Goal: Task Accomplishment & Management: Complete application form

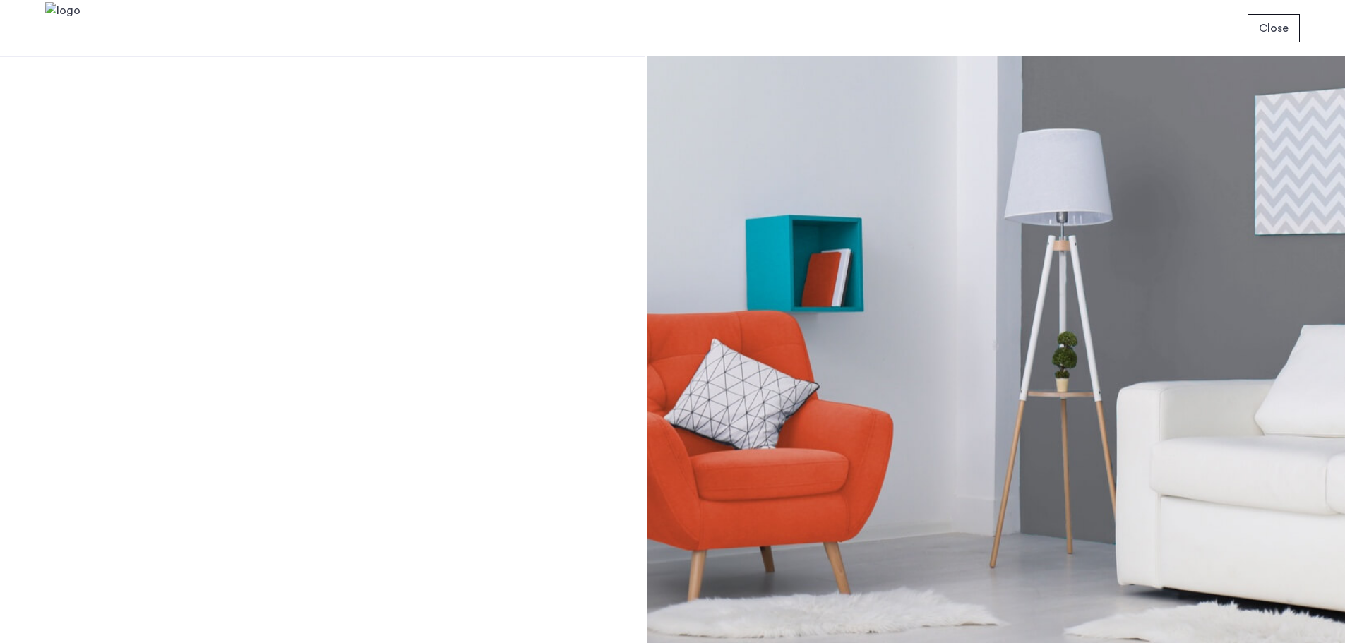
click at [783, 284] on div at bounding box center [996, 349] width 698 height 587
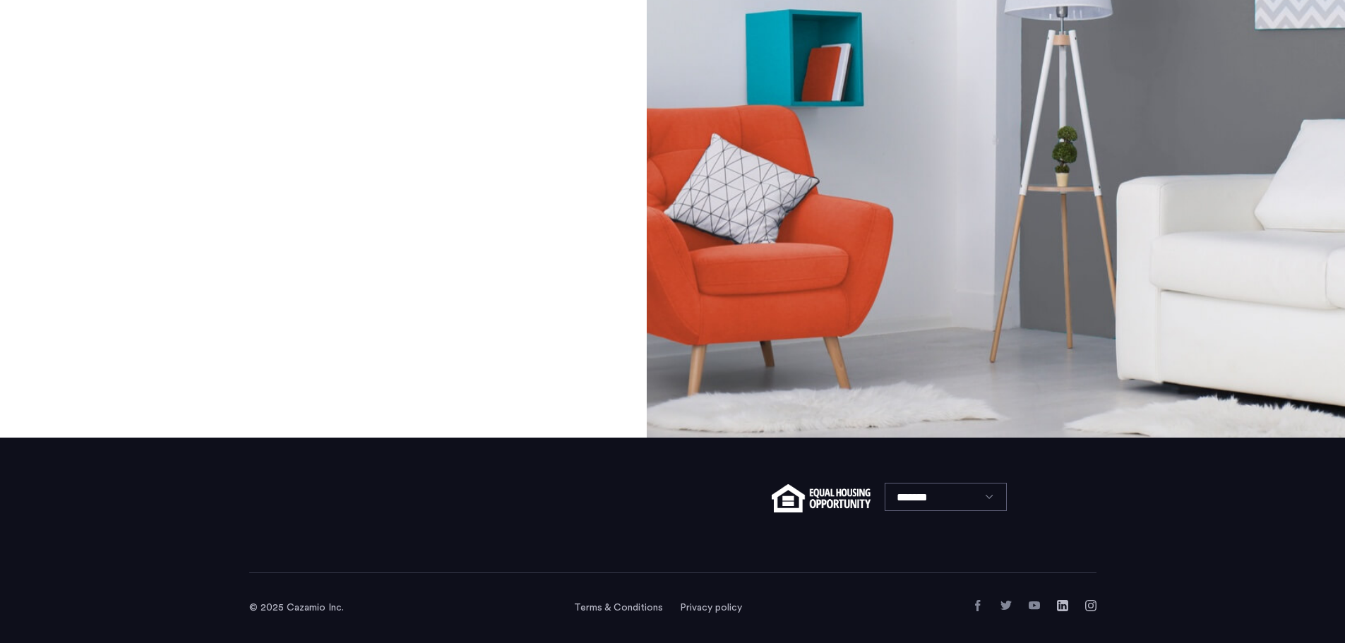
scroll to position [57, 0]
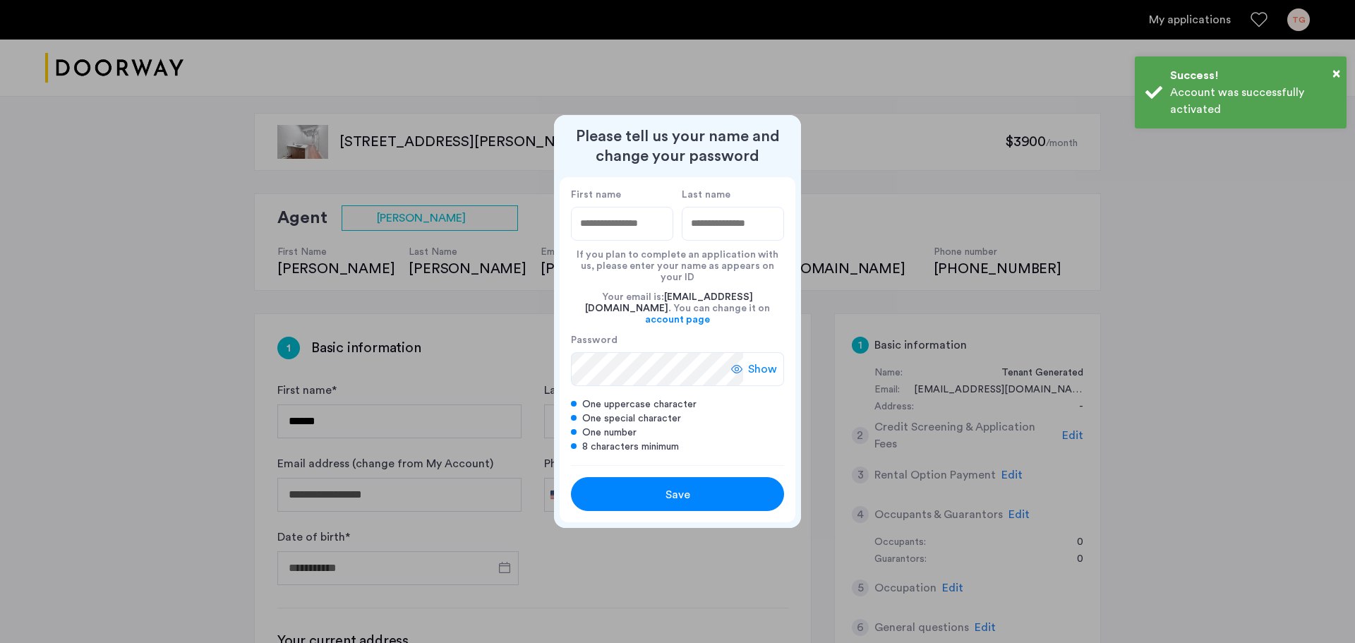
click at [631, 232] on input "First name" at bounding box center [622, 224] width 102 height 34
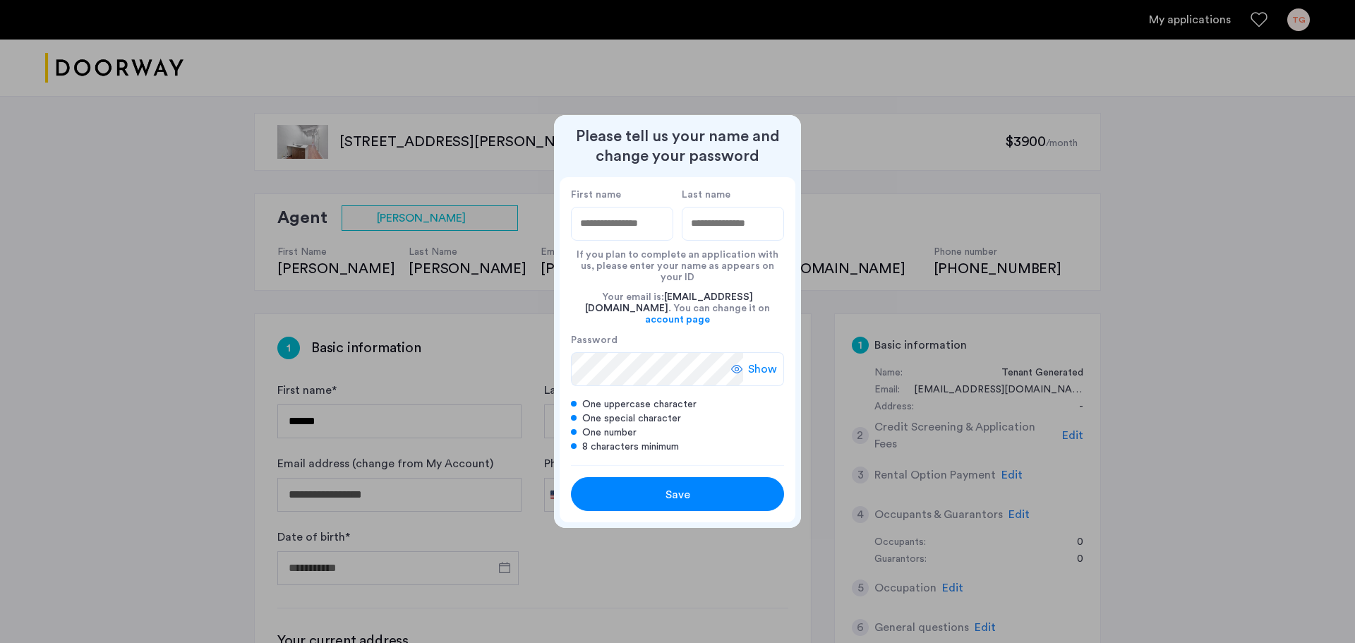
type input "********"
type input "*****"
click at [702, 486] on div "Save" at bounding box center [678, 494] width 136 height 17
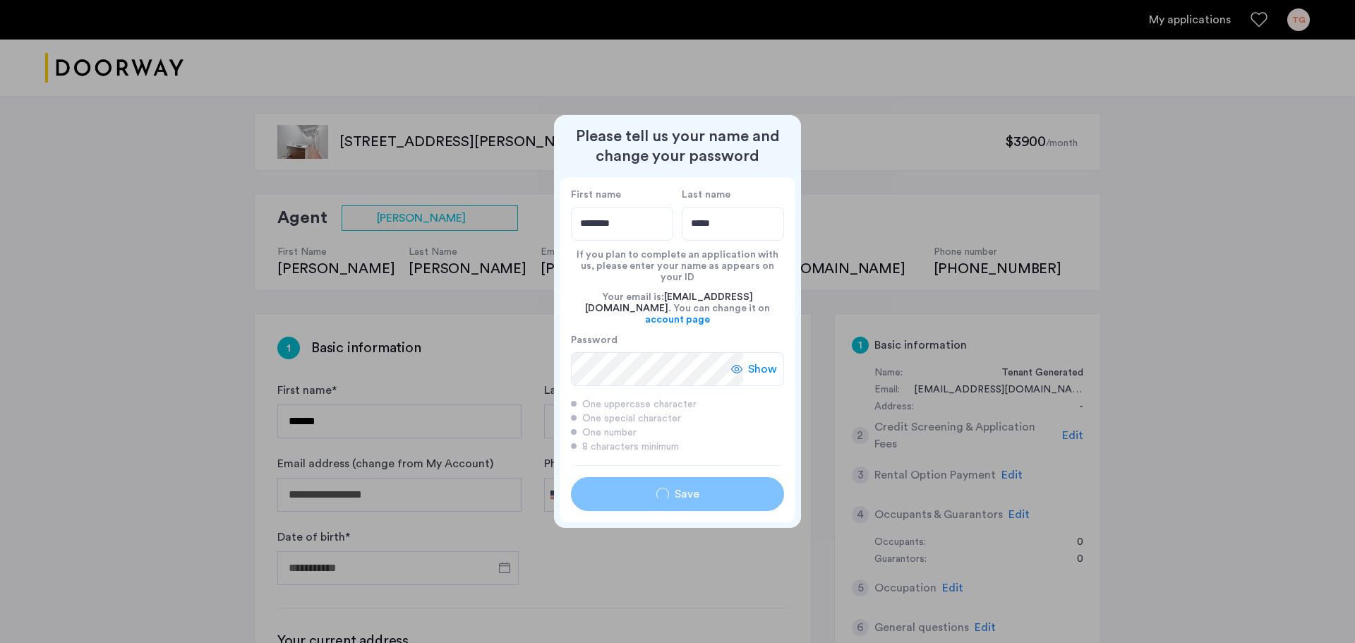
type input "********"
type input "*****"
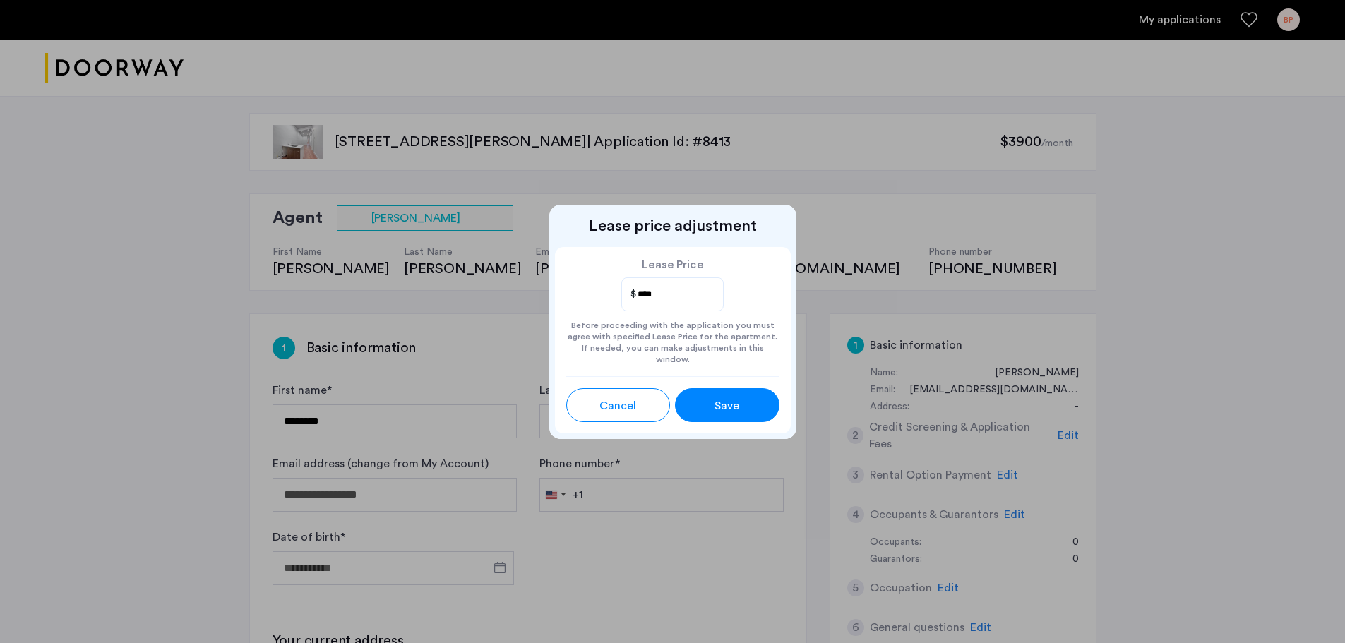
click at [719, 388] on button "Save" at bounding box center [727, 405] width 104 height 34
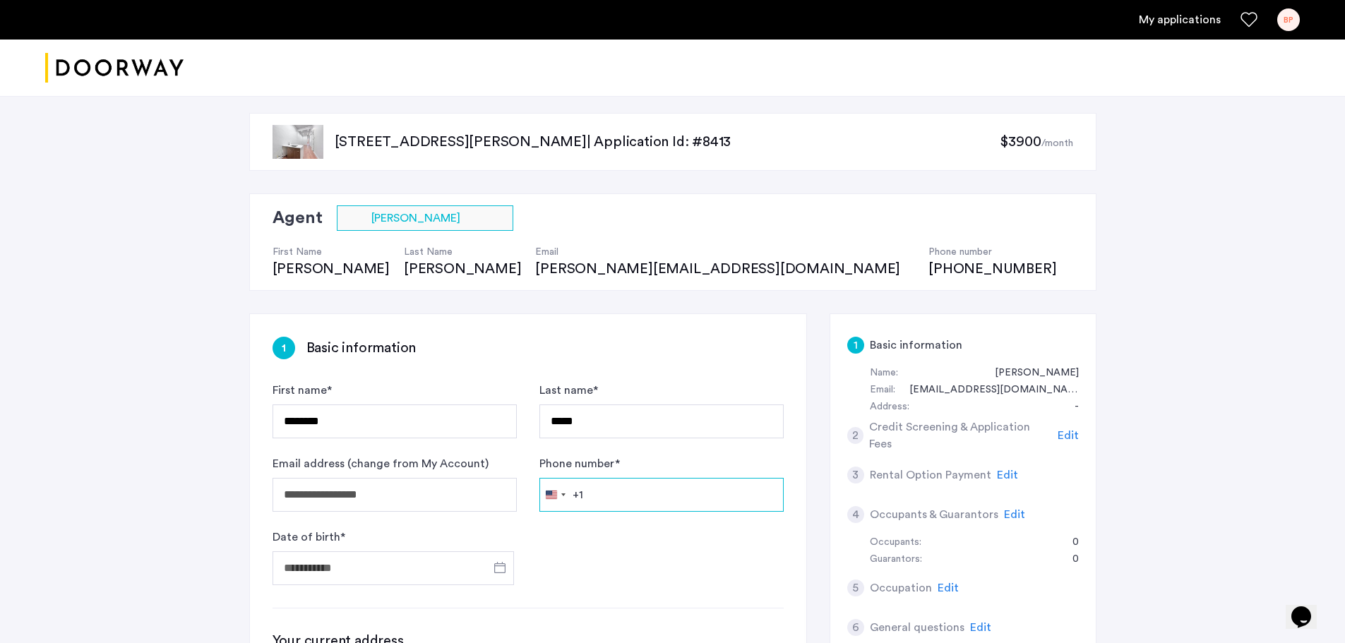
click at [595, 499] on input "Phone number *" at bounding box center [661, 495] width 244 height 34
type input "**********"
click at [393, 556] on input "Date of birth *" at bounding box center [392, 568] width 241 height 34
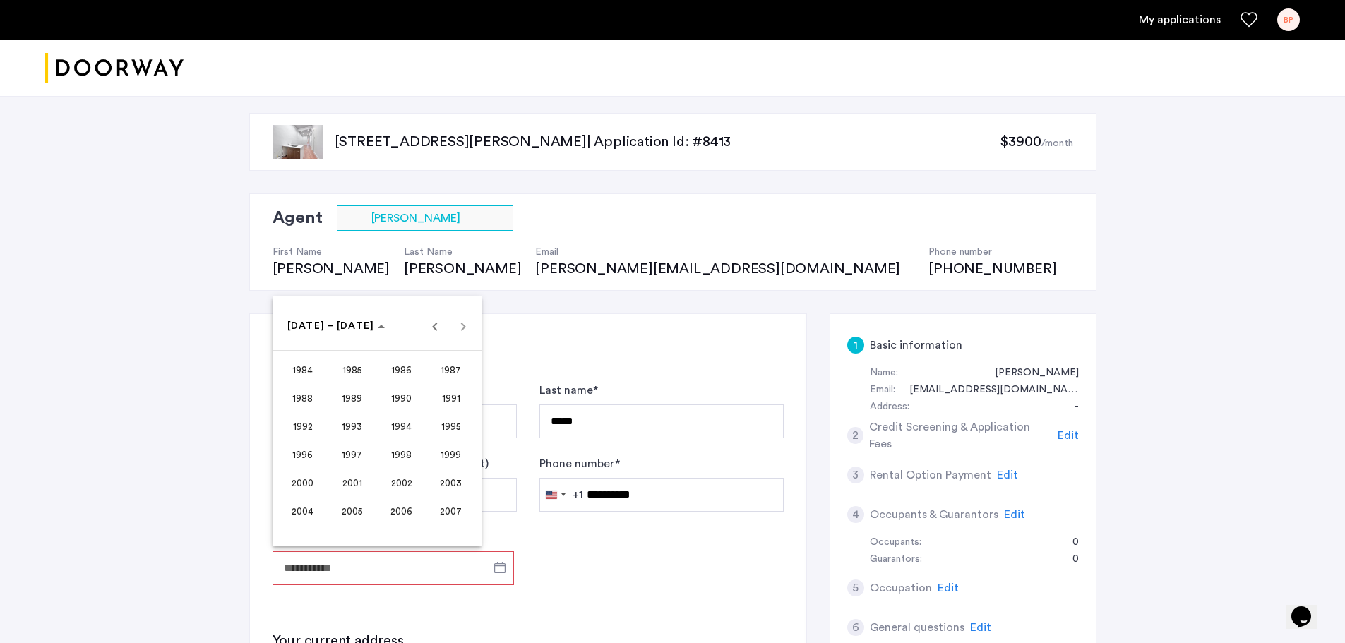
click at [357, 476] on span "2001" at bounding box center [352, 482] width 44 height 25
click at [436, 455] on span "DEC" at bounding box center [450, 454] width 44 height 25
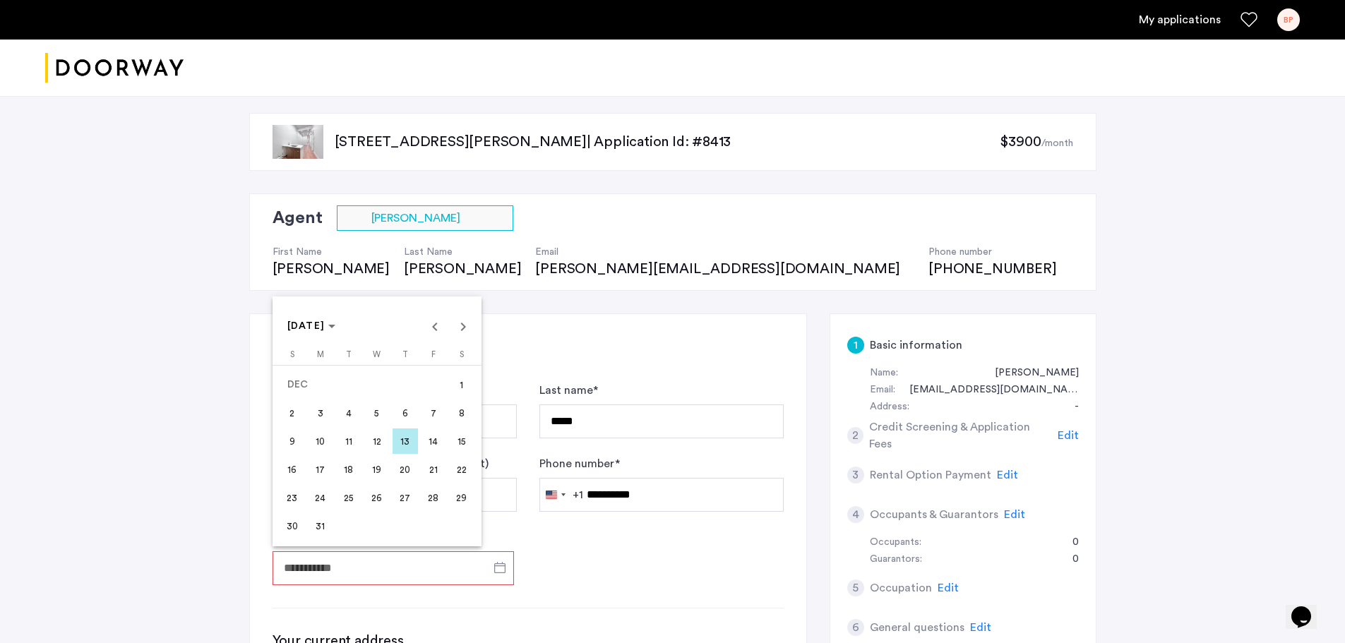
click at [410, 444] on span "13" at bounding box center [404, 440] width 25 height 25
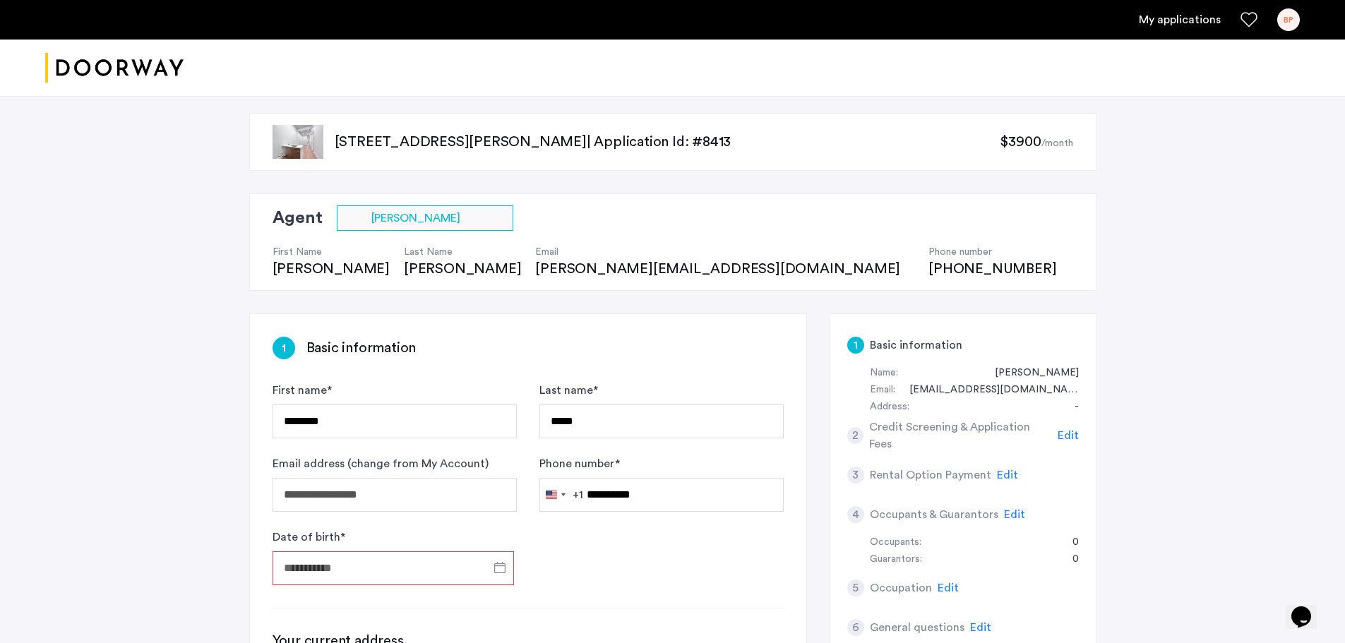
type input "**********"
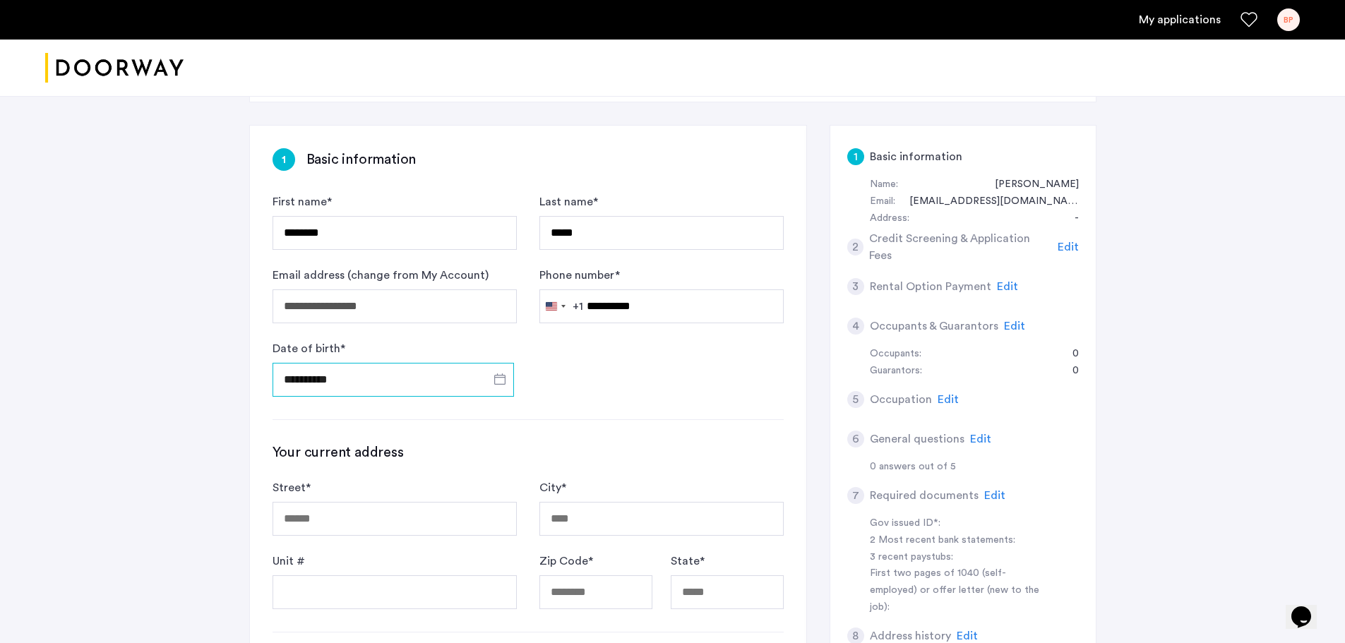
scroll to position [376, 0]
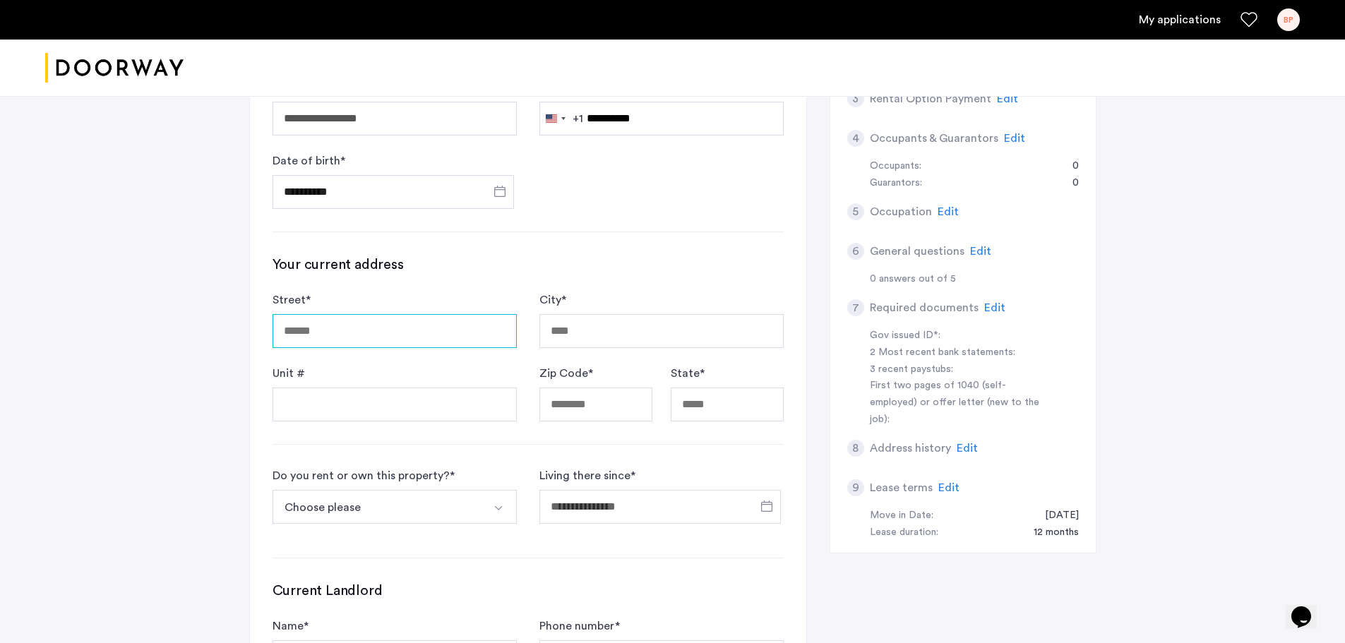
click at [337, 325] on input "Street *" at bounding box center [394, 331] width 244 height 34
type input "**********"
type input "********"
type input "*****"
type input "**"
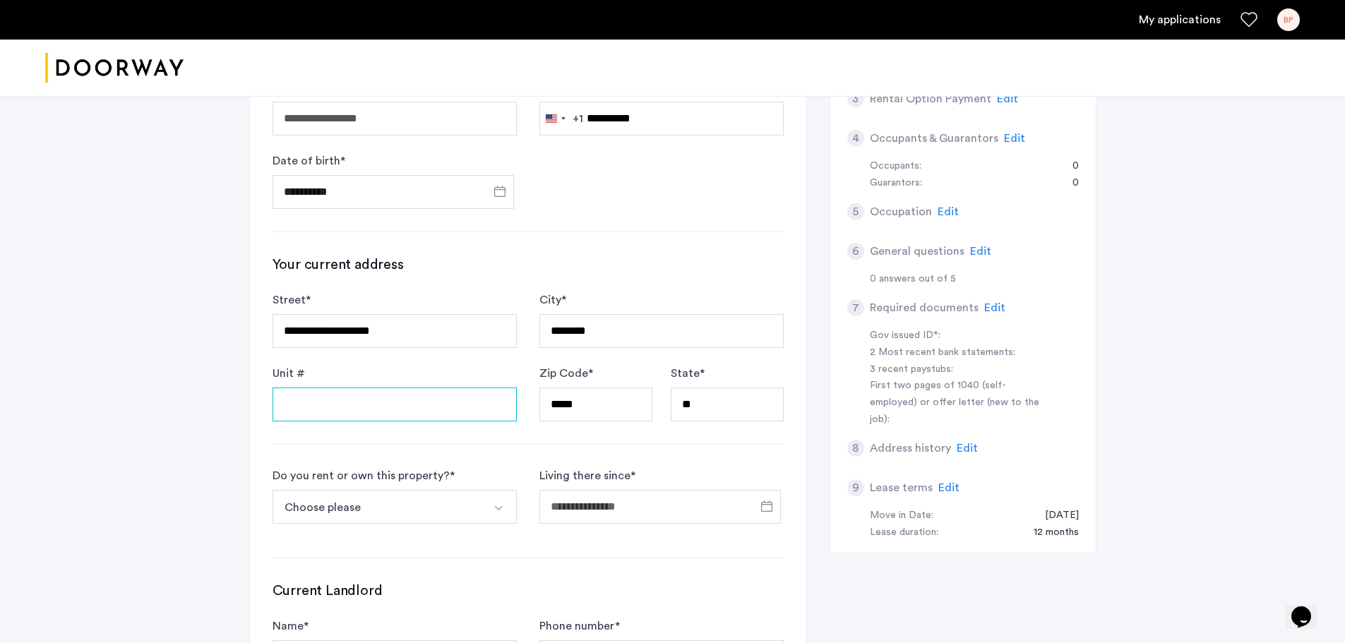
click at [374, 404] on input "Unit #" at bounding box center [394, 404] width 244 height 34
type input "**"
click at [373, 507] on button "Choose please" at bounding box center [377, 507] width 211 height 34
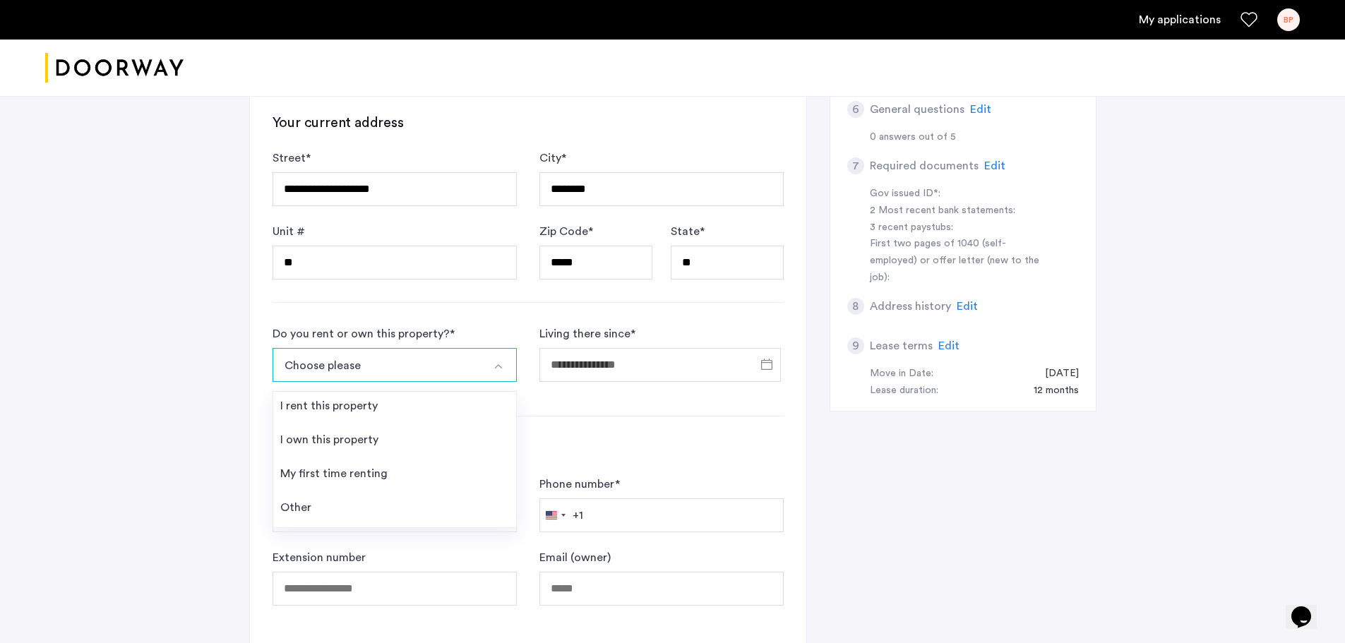
scroll to position [565, 0]
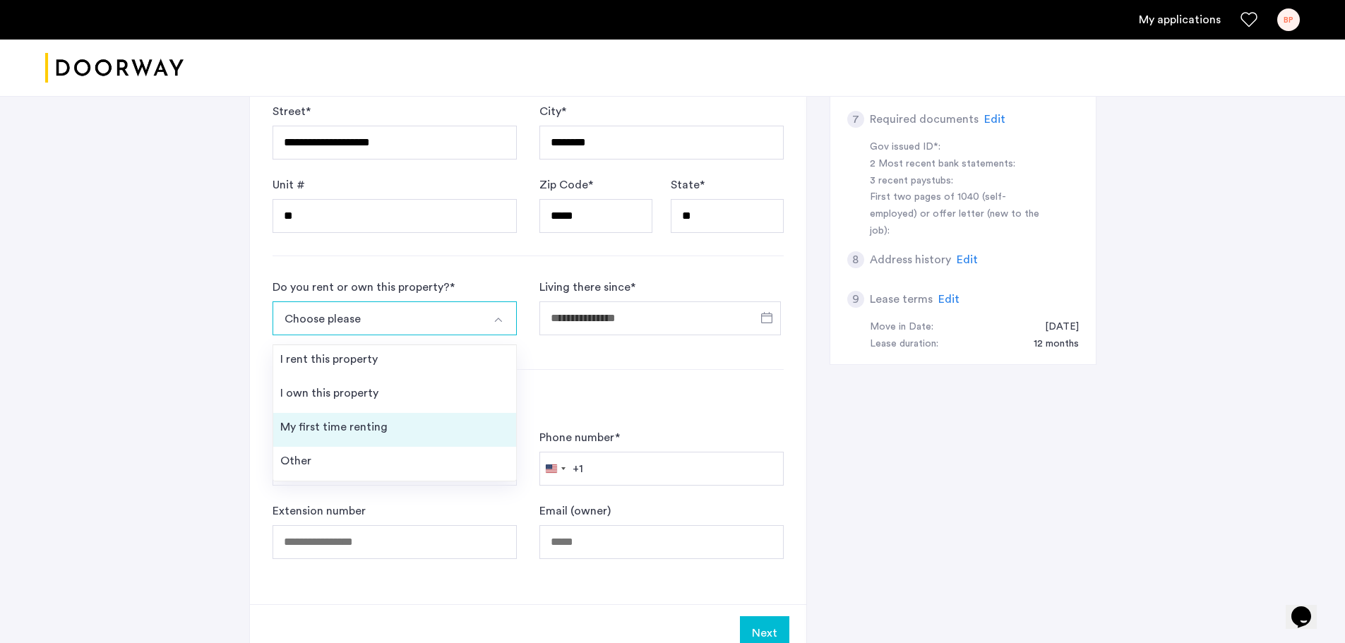
click at [341, 421] on div "My first time renting" at bounding box center [333, 427] width 107 height 17
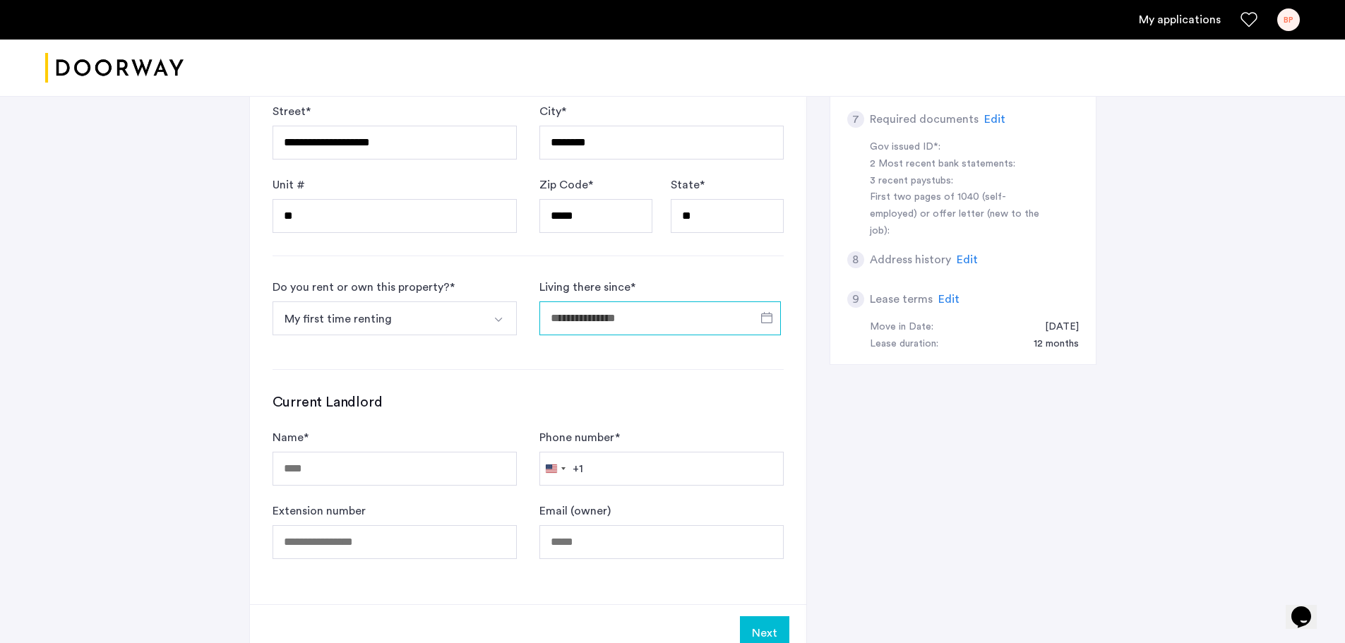
click at [637, 306] on input "Living there since *" at bounding box center [659, 318] width 241 height 34
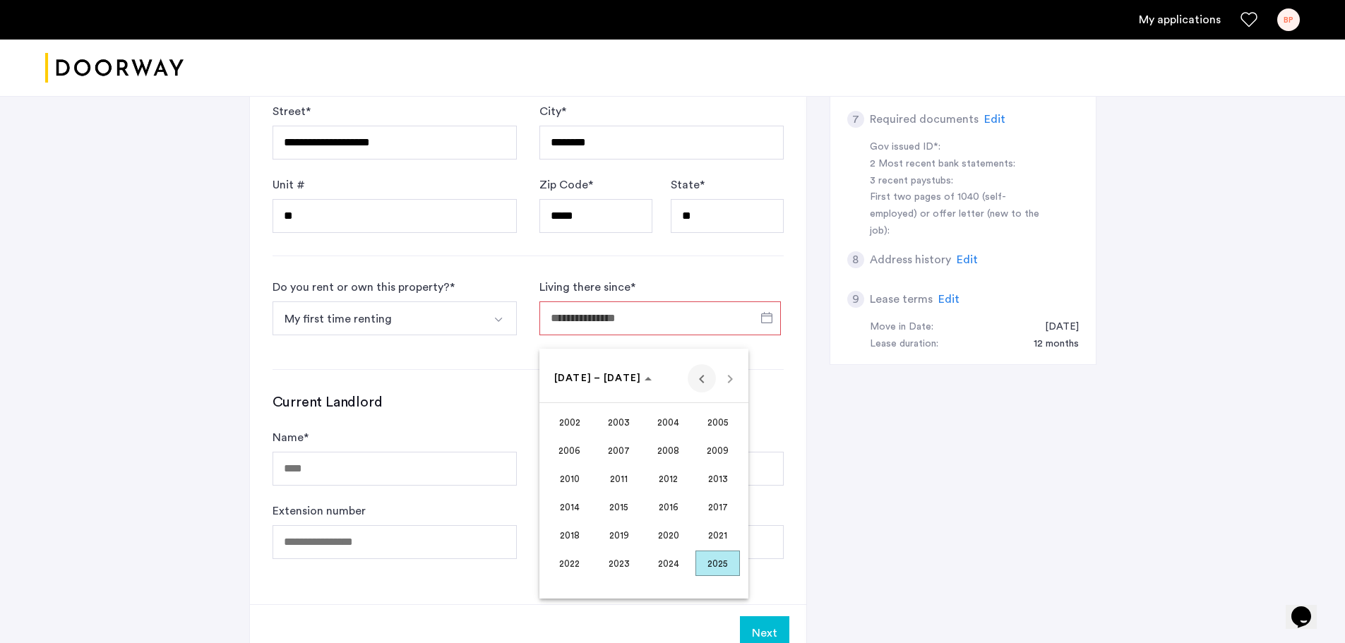
click at [696, 383] on span "Previous 24 years" at bounding box center [701, 378] width 28 height 28
click at [714, 556] on span "2001" at bounding box center [717, 563] width 44 height 25
click at [697, 505] on span "DEC" at bounding box center [717, 506] width 44 height 25
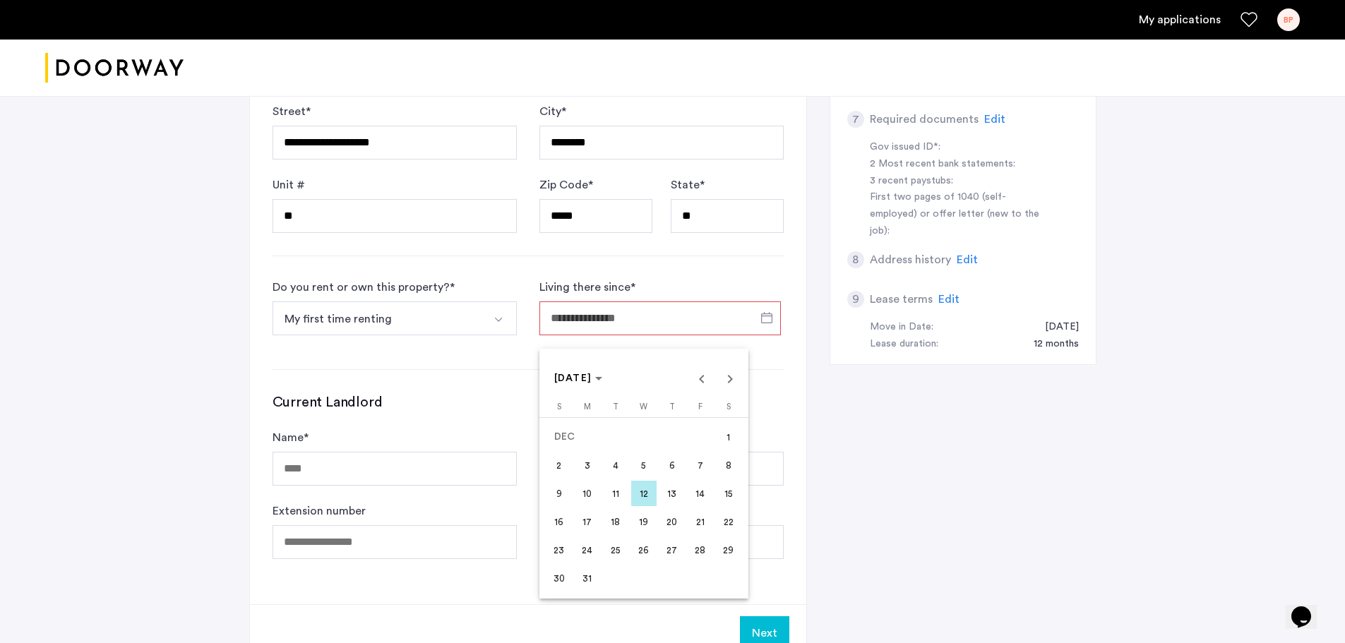
click at [675, 495] on span "13" at bounding box center [671, 493] width 25 height 25
type input "**********"
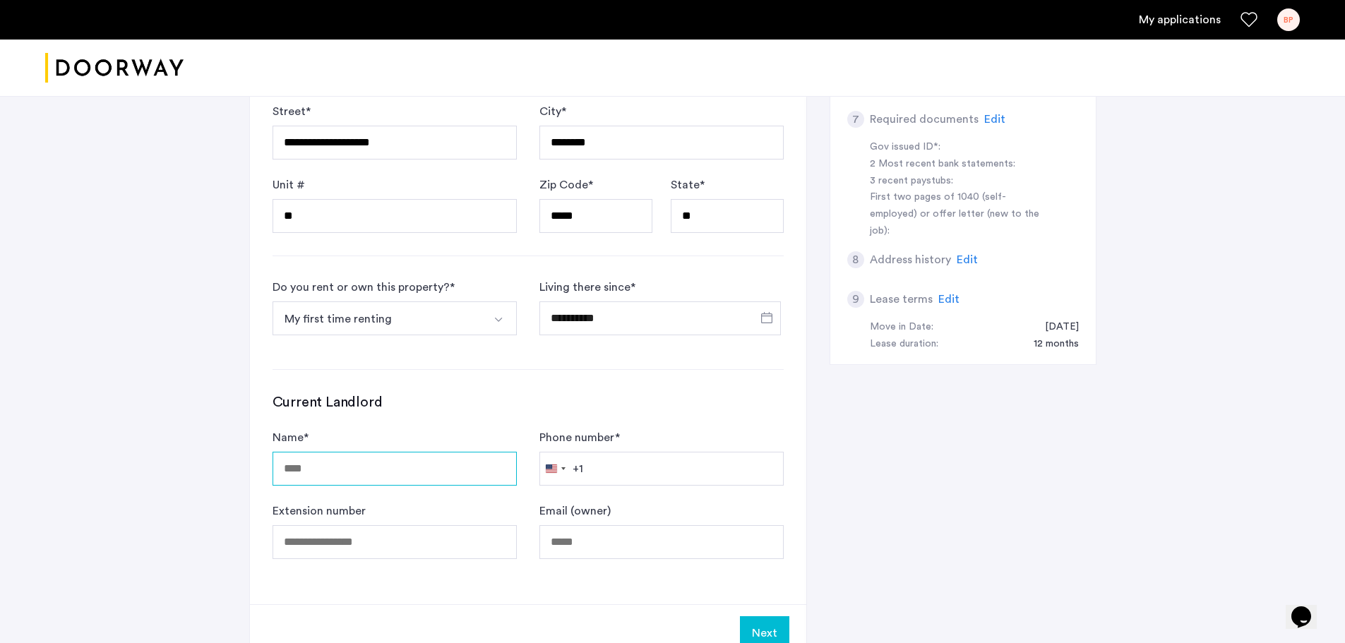
click at [467, 464] on input "Name *" at bounding box center [394, 469] width 244 height 34
click at [211, 368] on div "**********" at bounding box center [672, 105] width 1345 height 1159
click at [759, 627] on button "Next" at bounding box center [764, 633] width 49 height 34
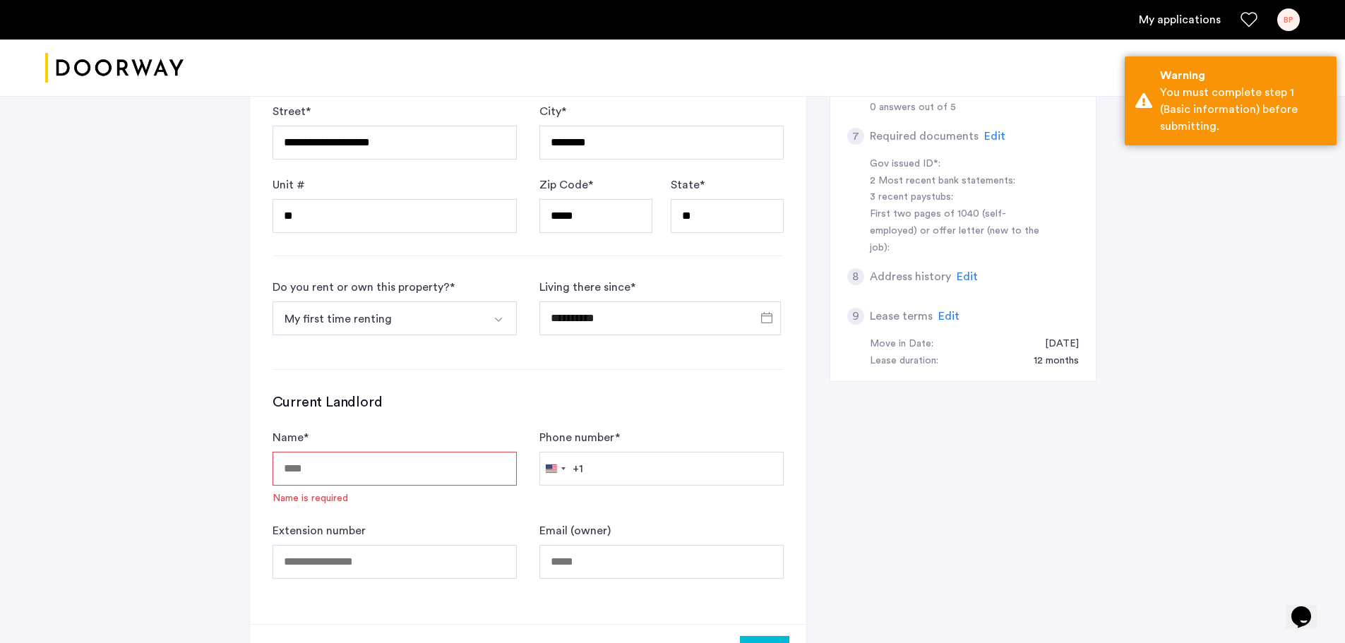
click at [390, 325] on button "My first time renting" at bounding box center [377, 318] width 211 height 34
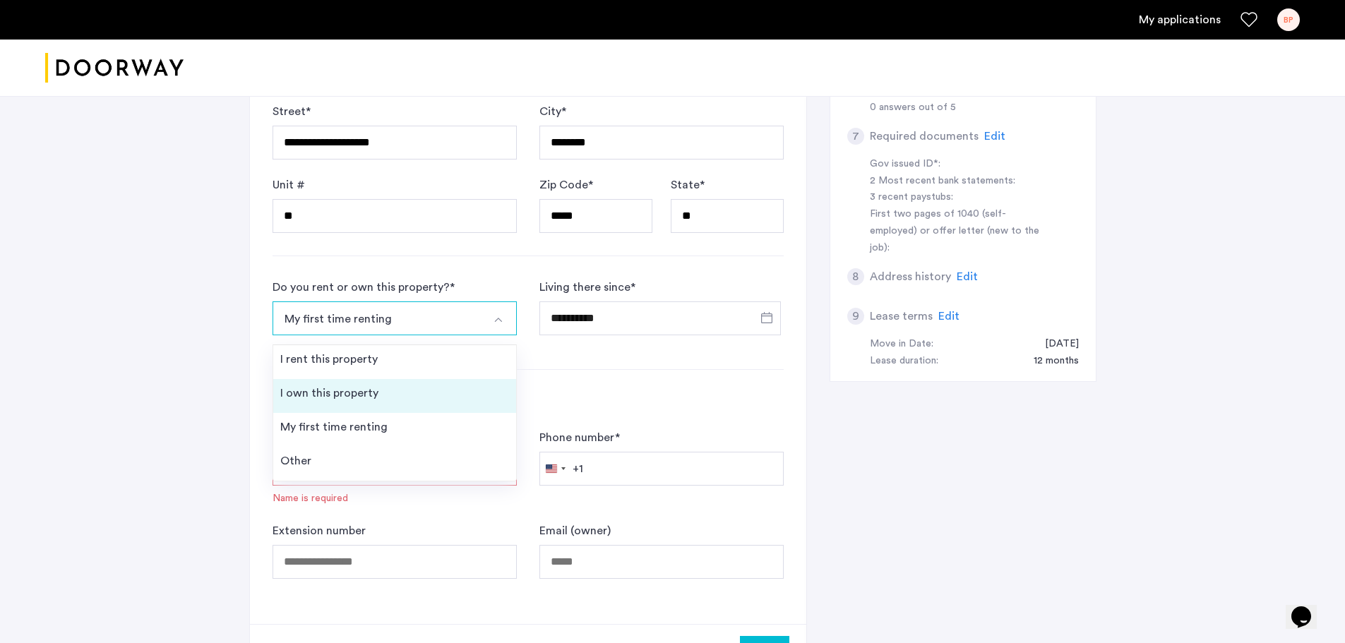
scroll to position [376, 0]
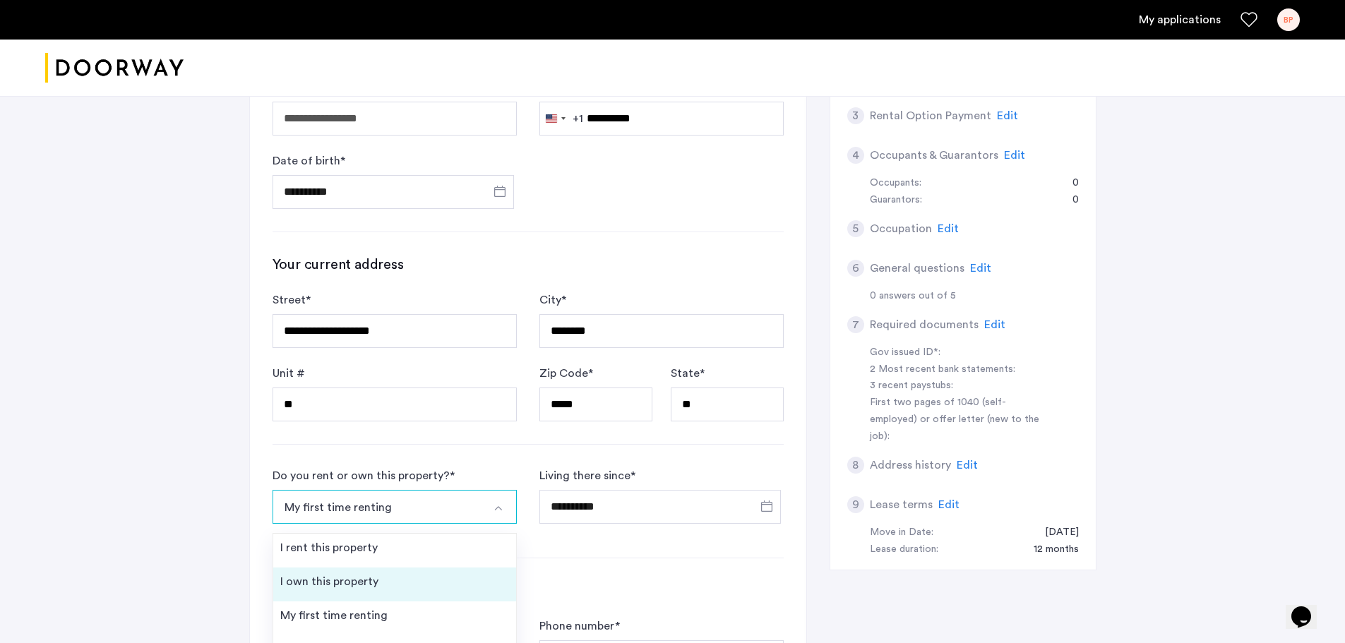
click at [380, 591] on li "I own this property" at bounding box center [394, 584] width 243 height 34
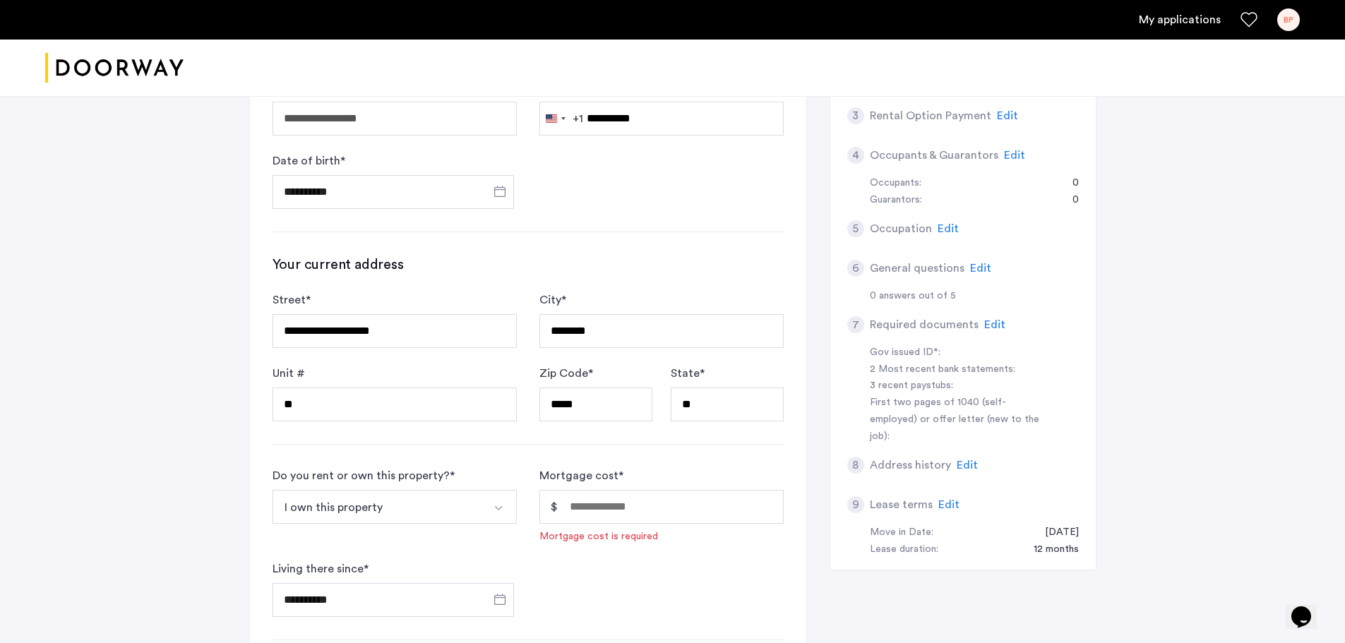
scroll to position [565, 0]
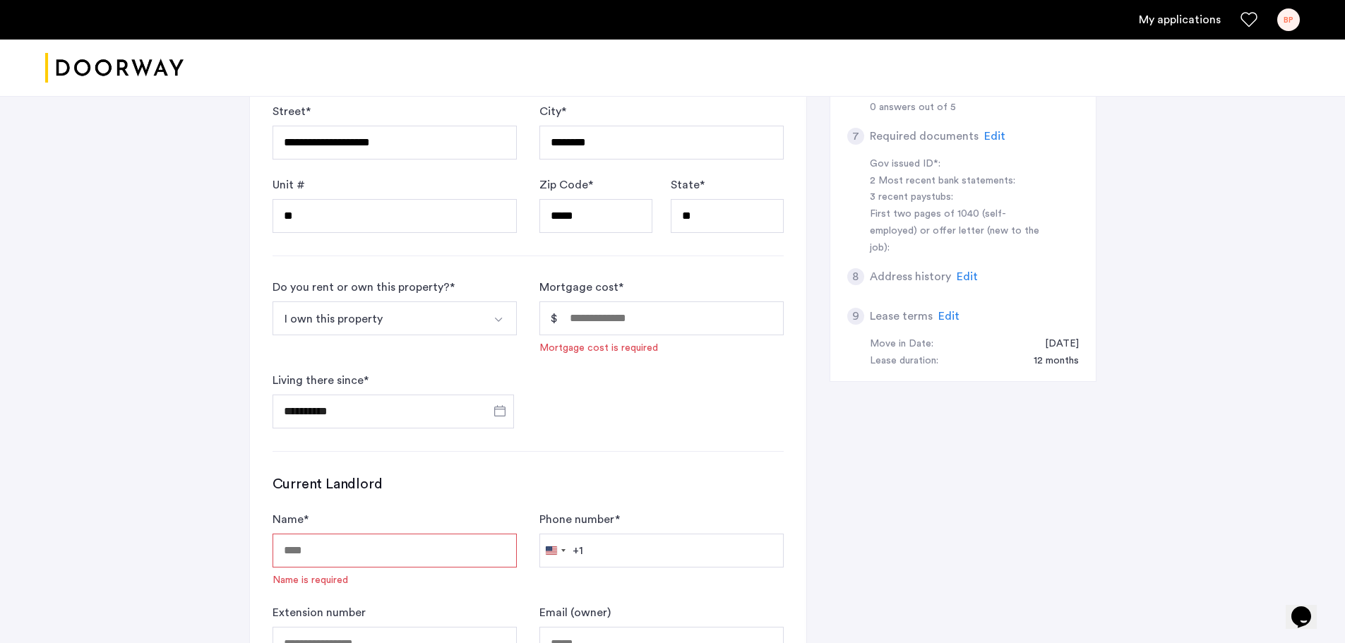
click at [378, 313] on button "I own this property" at bounding box center [377, 318] width 211 height 34
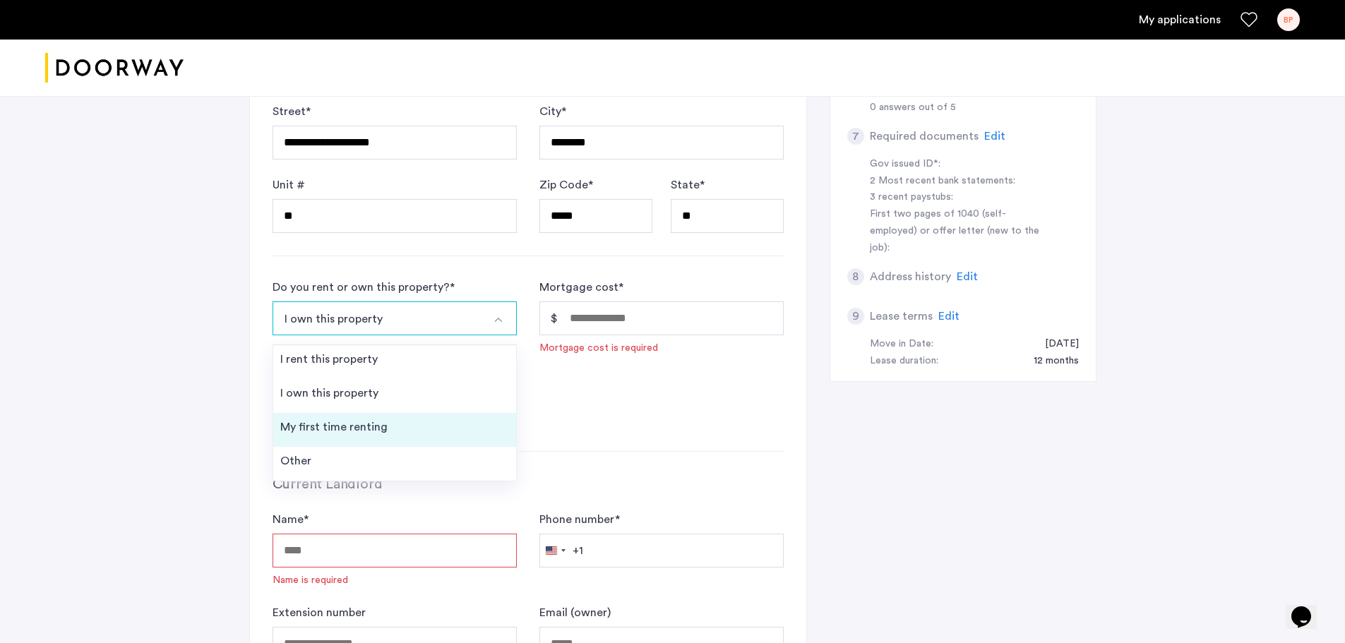
click at [368, 414] on li "My first time renting" at bounding box center [394, 430] width 243 height 34
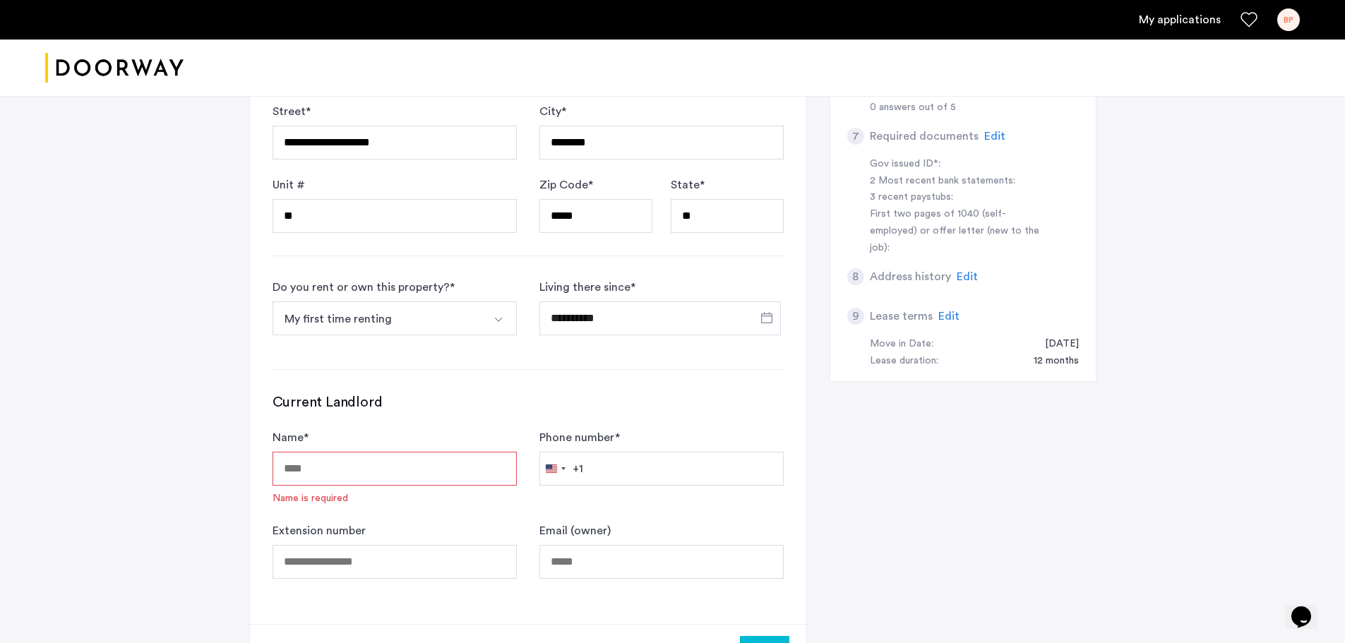
click at [375, 464] on input "Name *" at bounding box center [394, 469] width 244 height 34
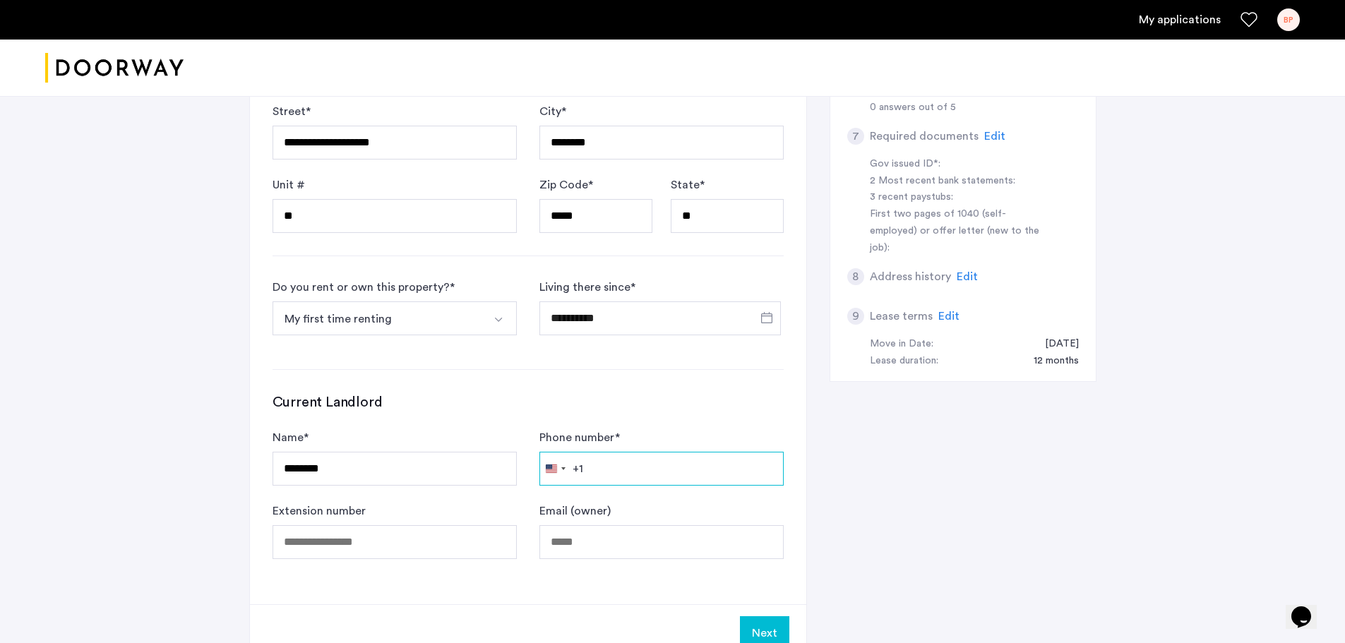
click at [637, 469] on input "Phone number *" at bounding box center [661, 469] width 244 height 34
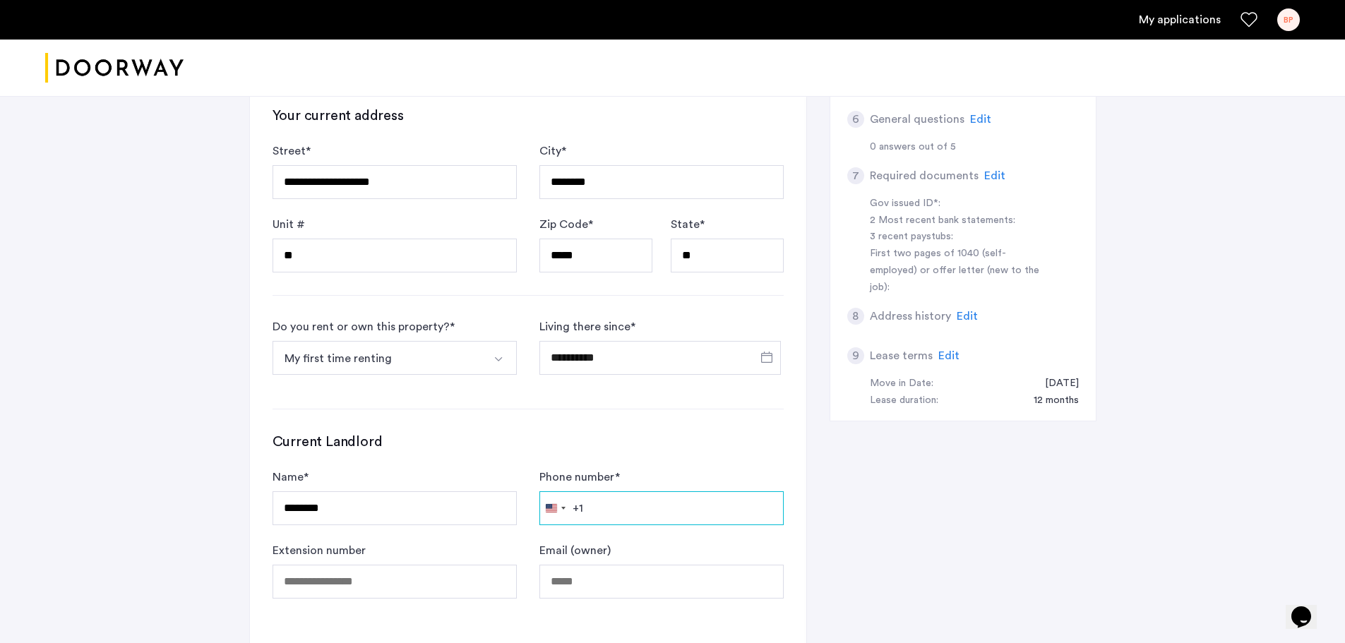
scroll to position [753, 0]
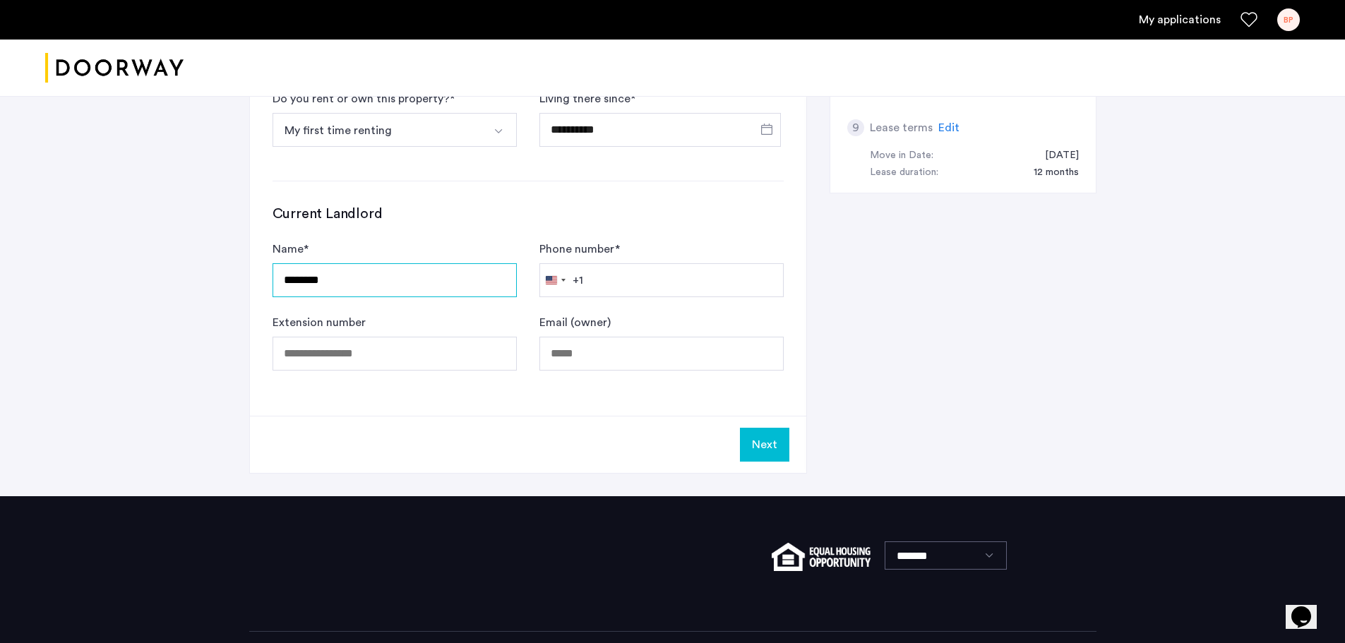
click at [427, 283] on input "********" at bounding box center [394, 280] width 244 height 34
type input "**********"
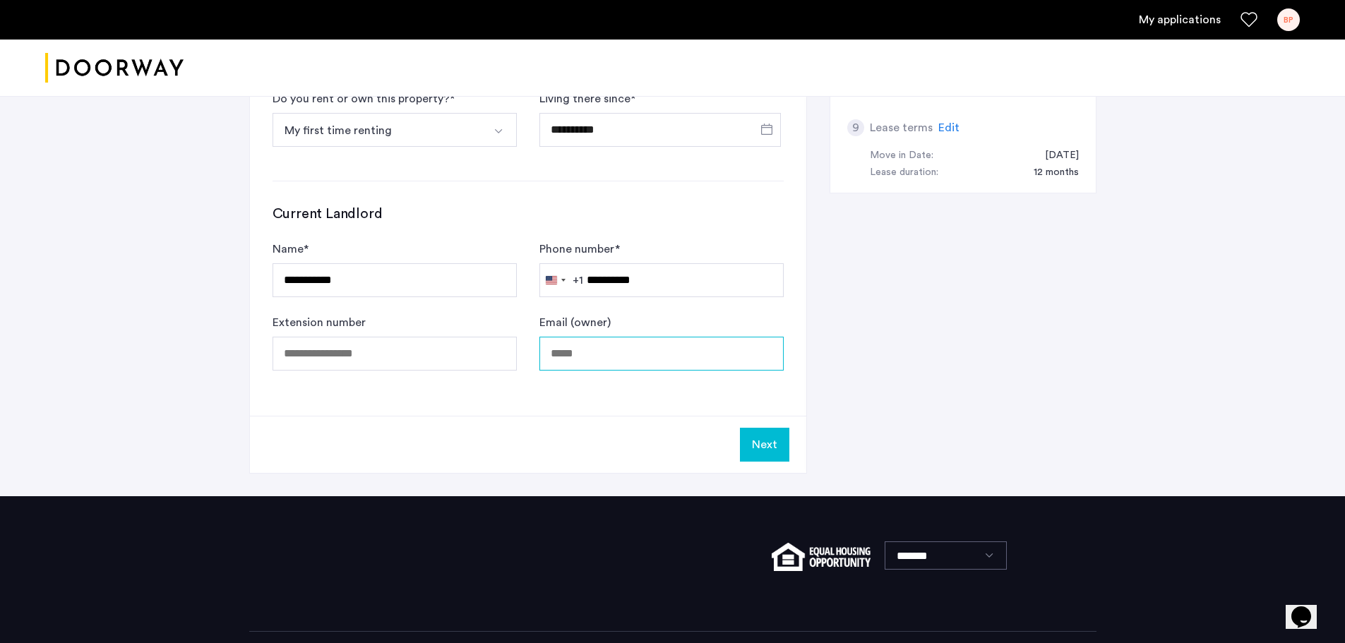
type input "**********"
click at [759, 437] on button "Next" at bounding box center [764, 445] width 49 height 34
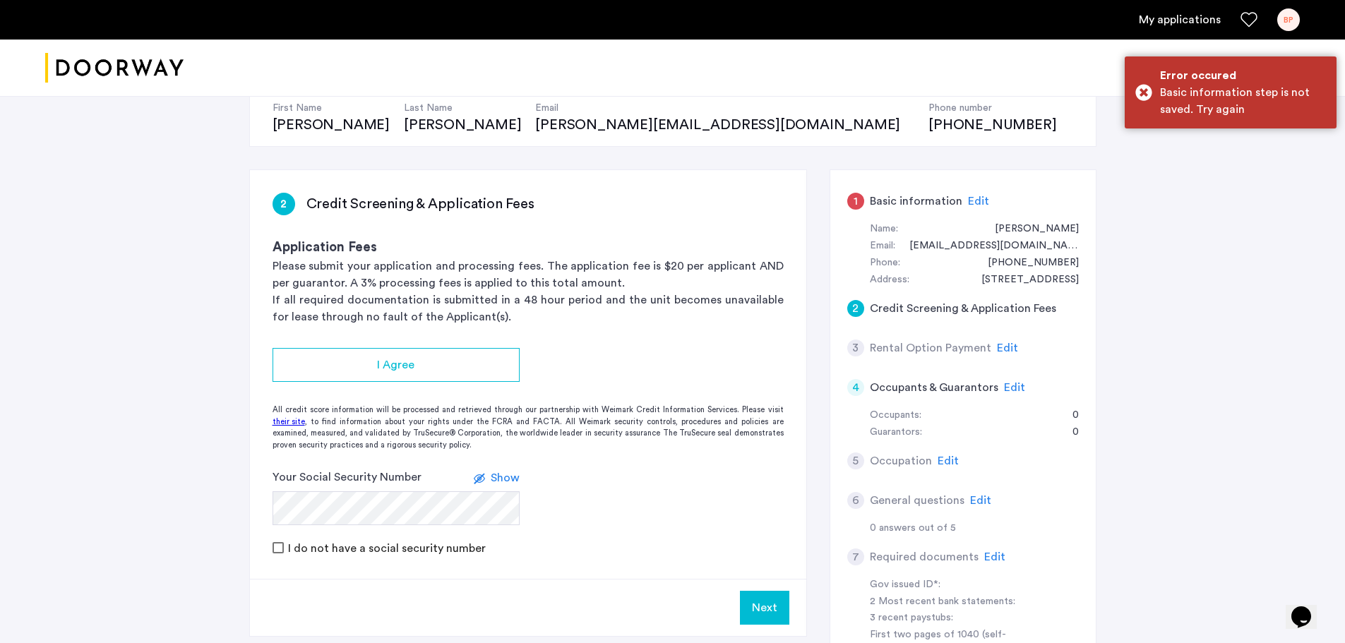
scroll to position [188, 0]
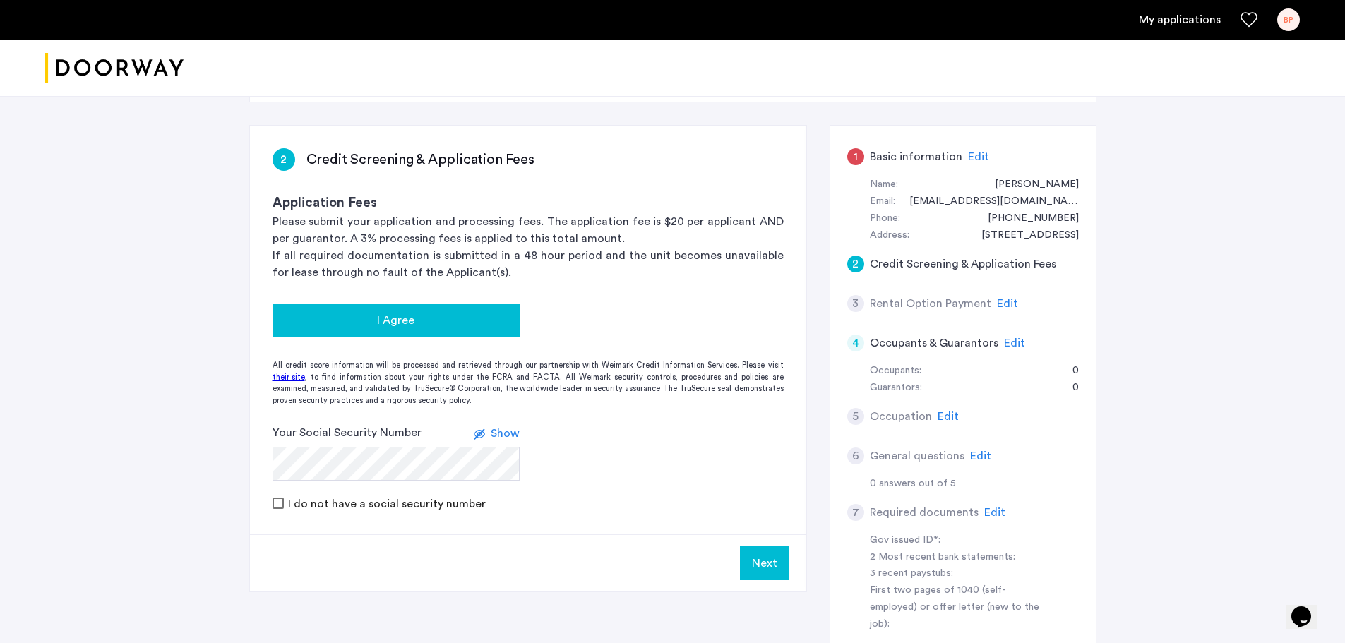
click at [496, 323] on div "I Agree" at bounding box center [396, 320] width 224 height 17
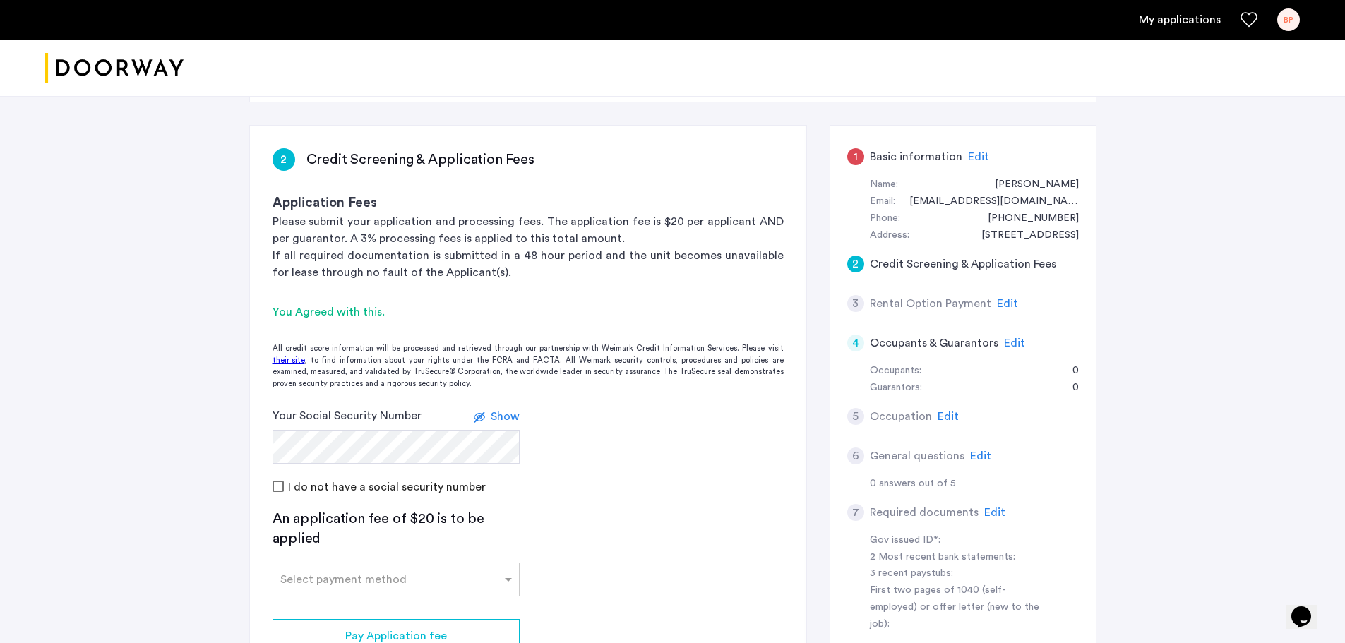
click at [635, 492] on div "I do not have a social security number" at bounding box center [527, 486] width 511 height 17
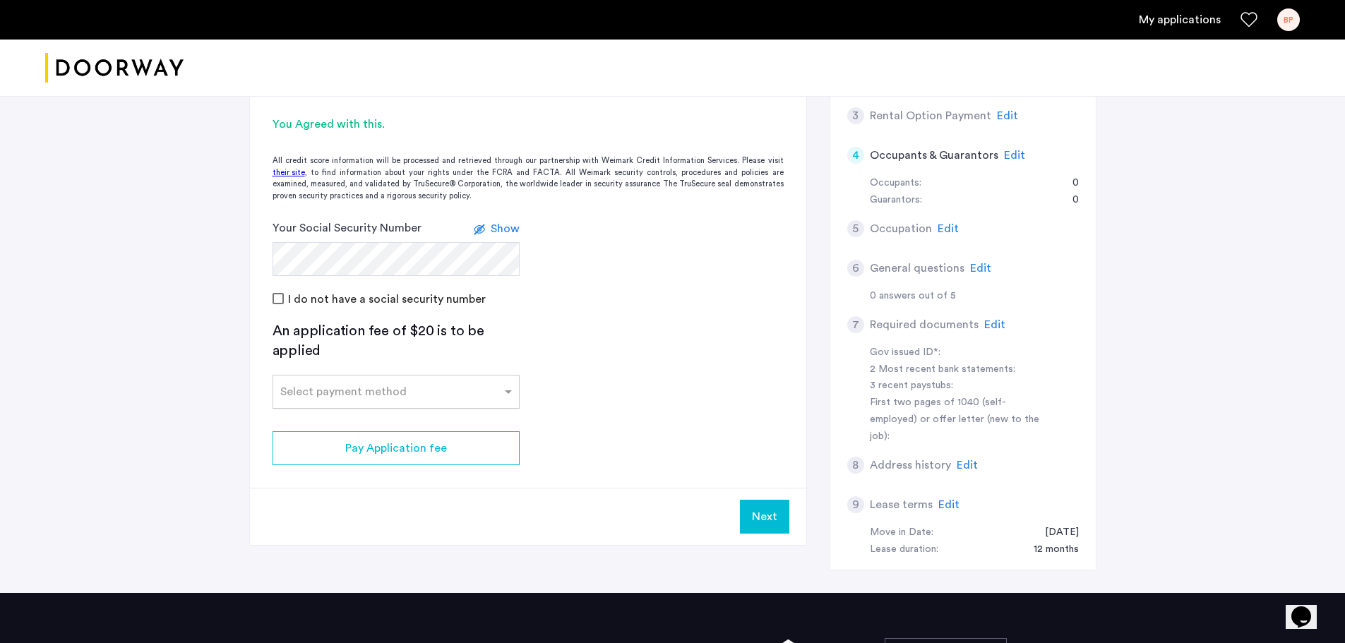
click at [495, 396] on div at bounding box center [396, 387] width 246 height 17
click at [436, 421] on div "Credit Card" at bounding box center [396, 423] width 246 height 28
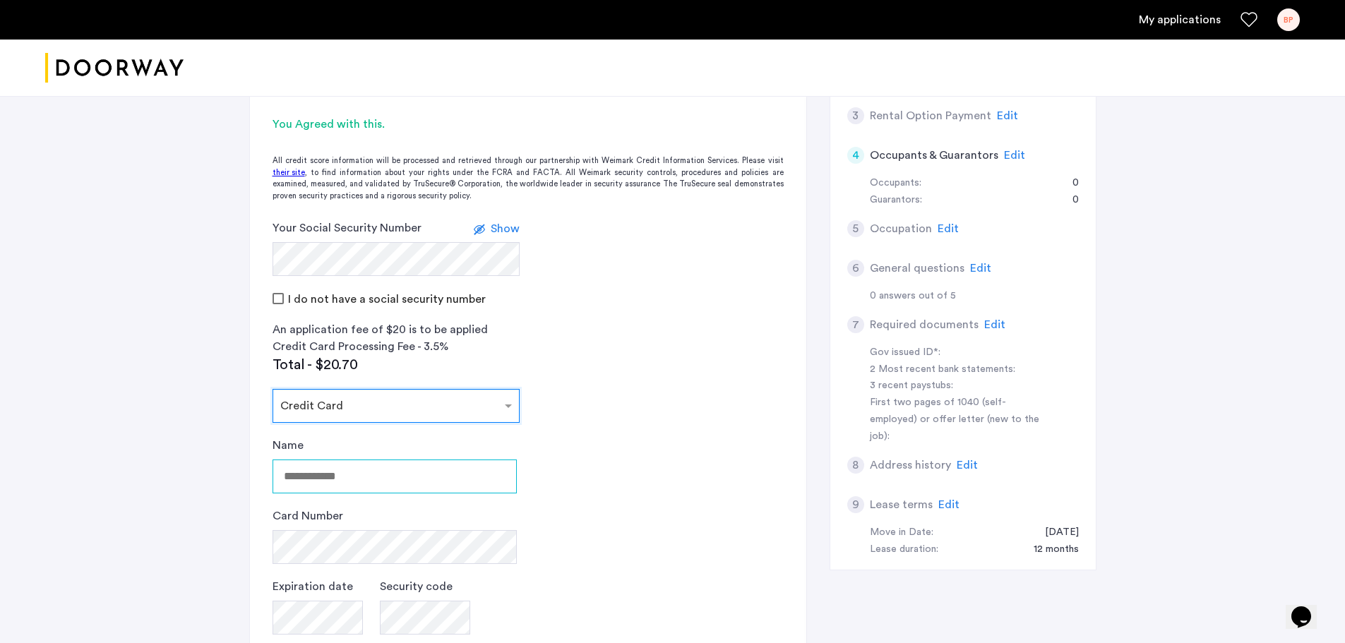
click at [354, 476] on input "Name" at bounding box center [394, 476] width 244 height 34
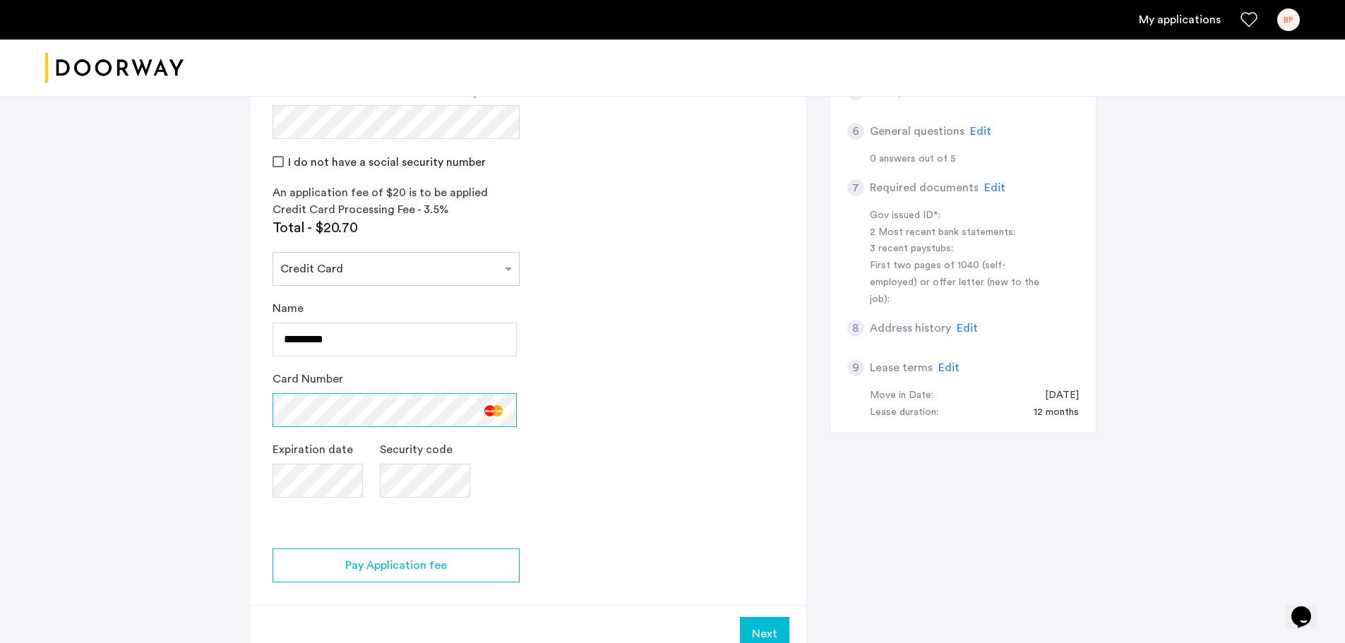
scroll to position [565, 0]
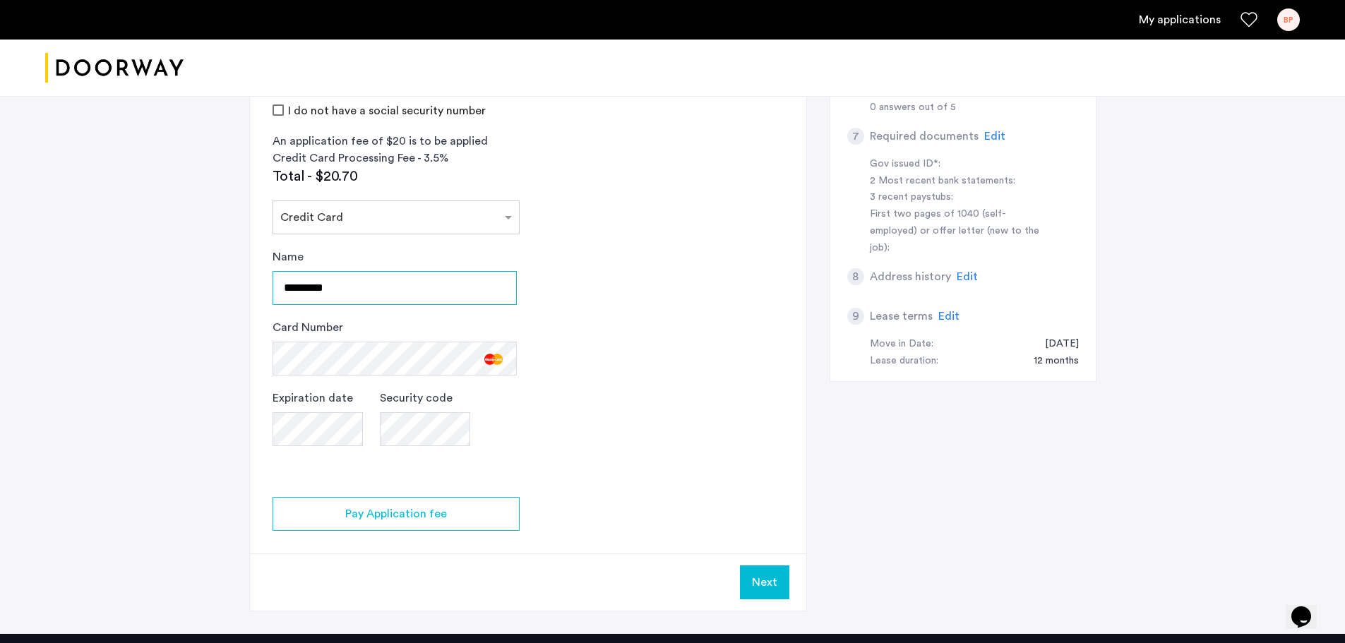
click at [302, 289] on input "*********" at bounding box center [394, 288] width 244 height 34
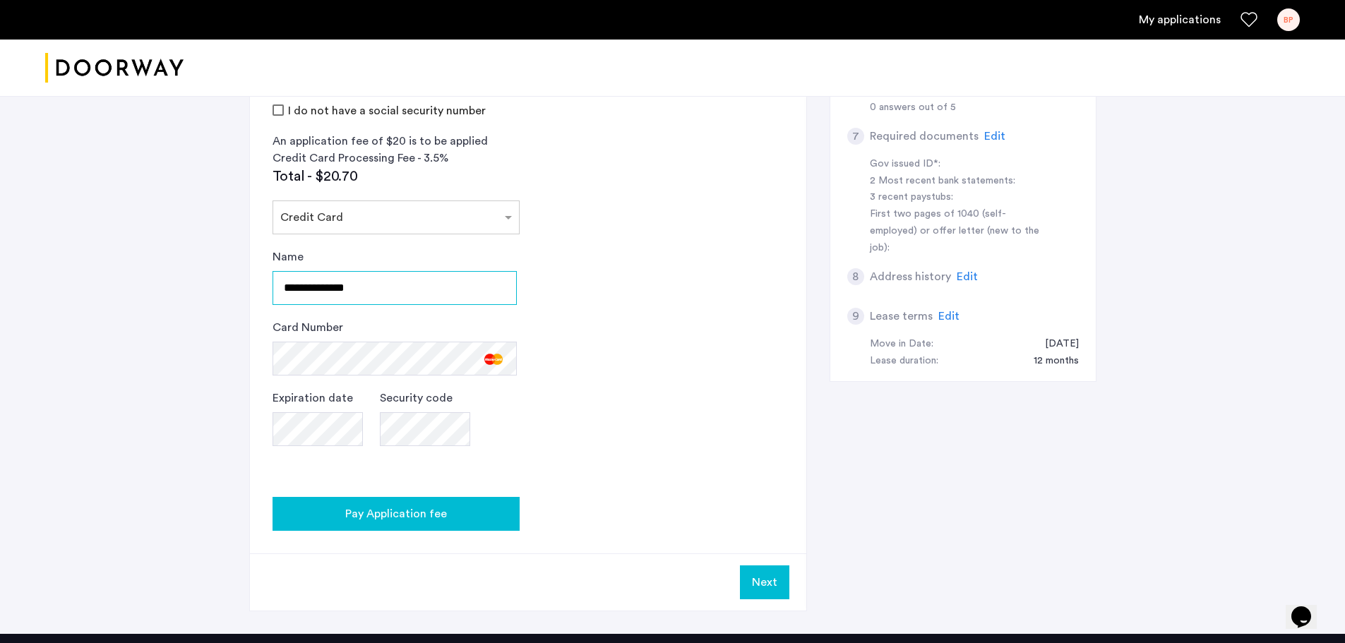
type input "**********"
click at [463, 522] on div "Pay Application fee" at bounding box center [396, 513] width 224 height 17
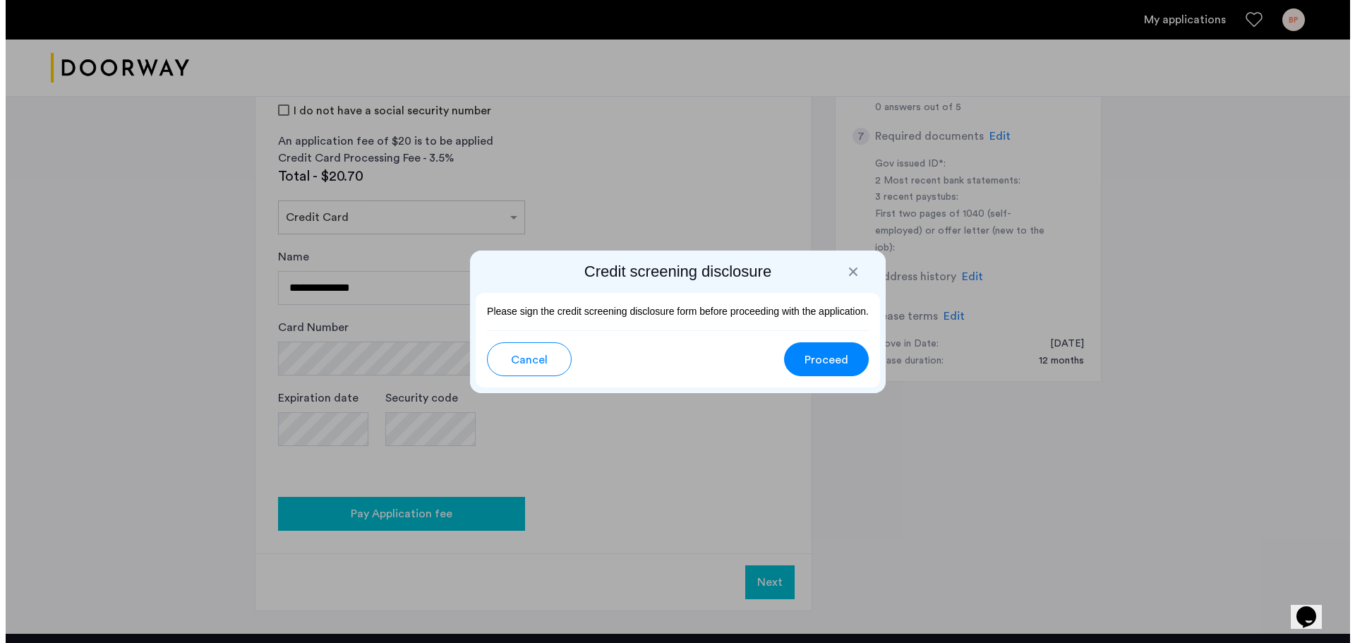
scroll to position [0, 0]
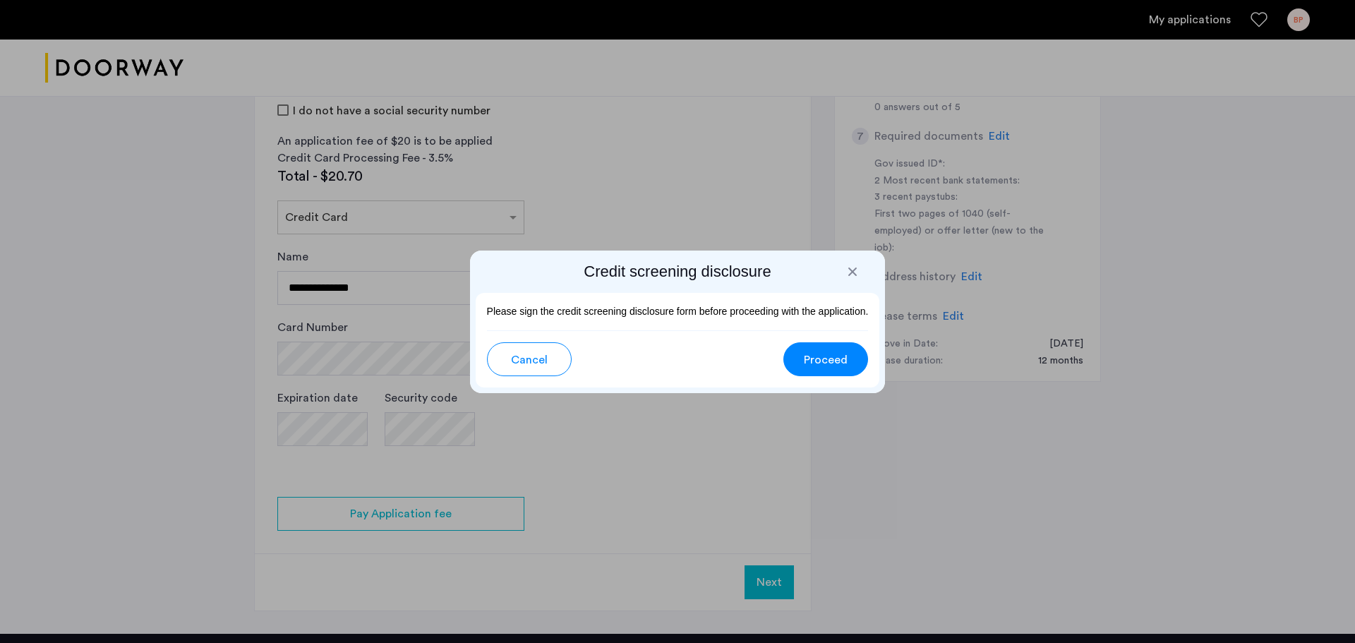
click at [832, 363] on span "Proceed" at bounding box center [826, 360] width 44 height 17
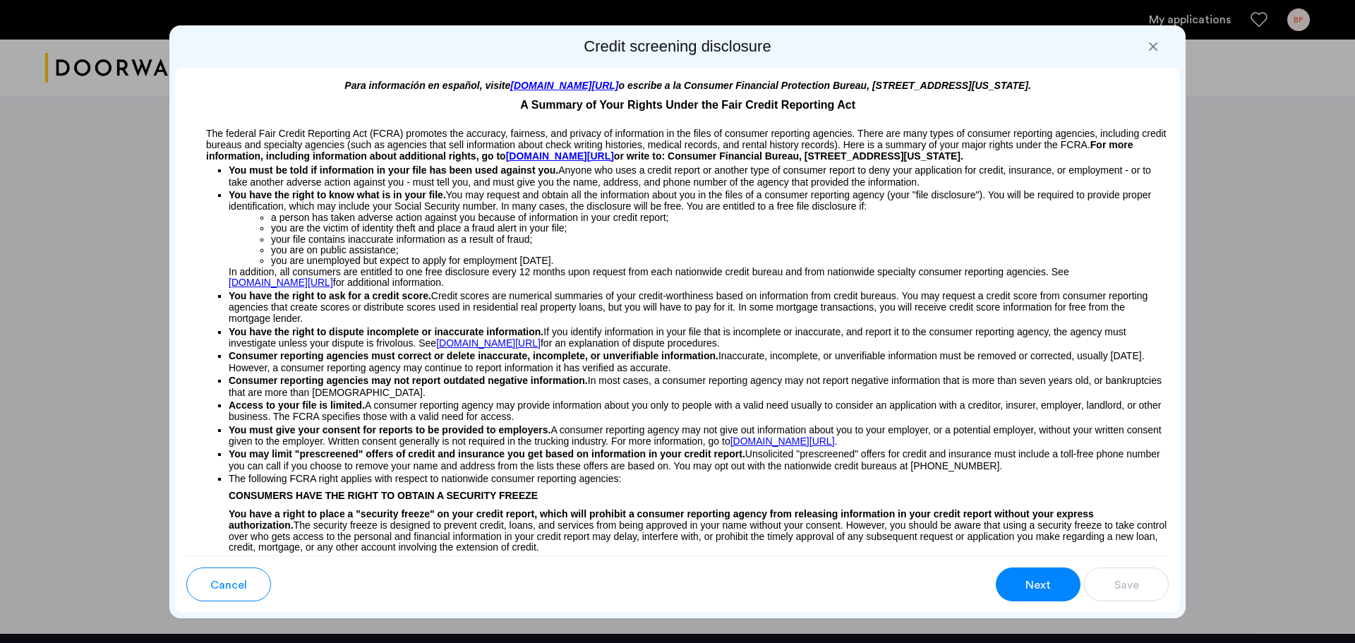
click at [1039, 578] on span "Next" at bounding box center [1038, 585] width 25 height 17
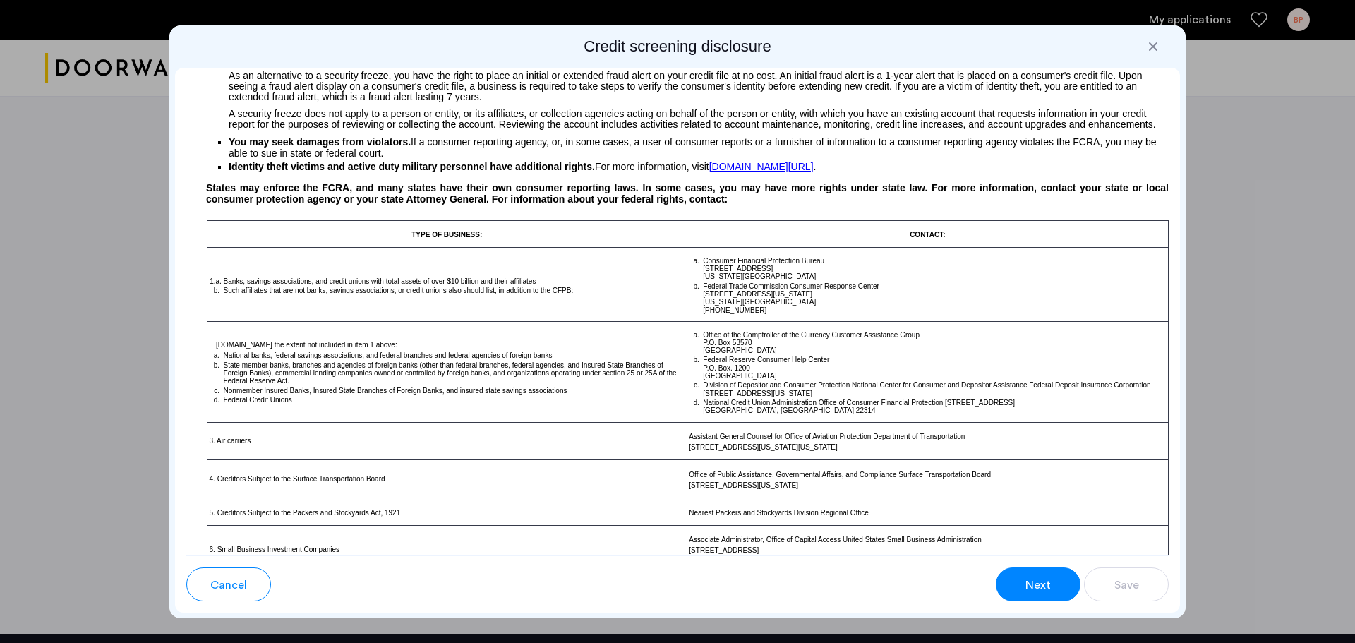
click at [1039, 578] on span "Next" at bounding box center [1038, 585] width 25 height 17
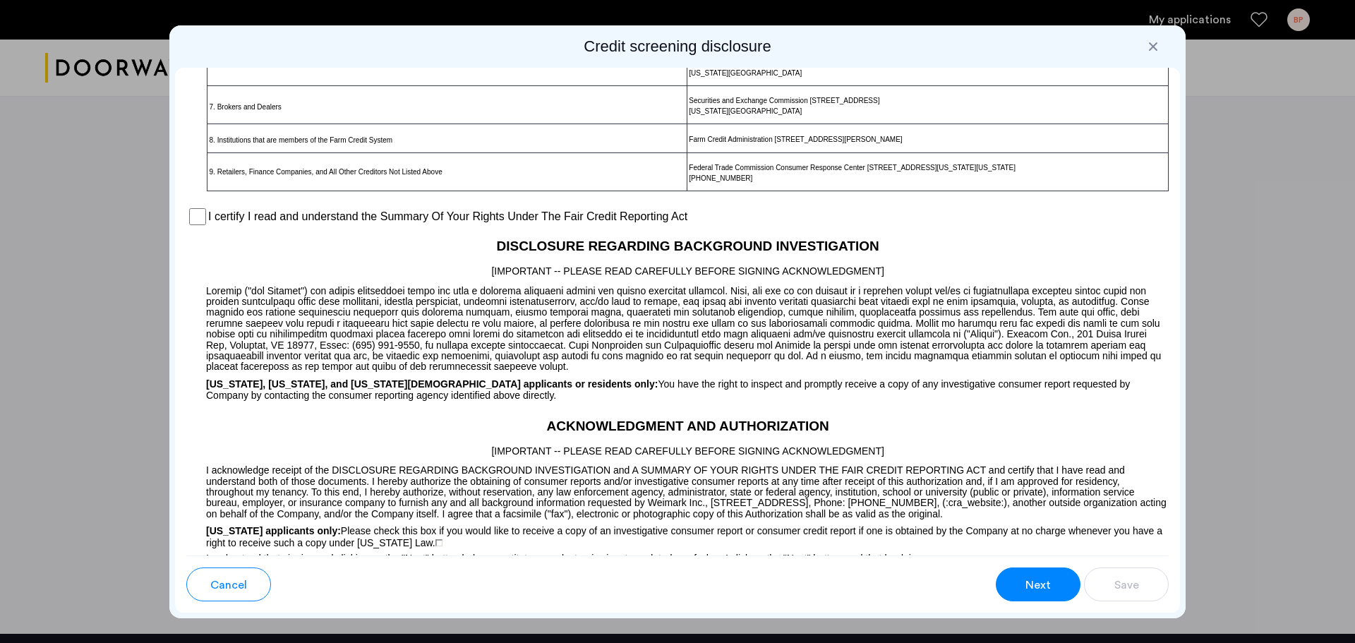
click at [1039, 578] on span "Next" at bounding box center [1038, 585] width 25 height 17
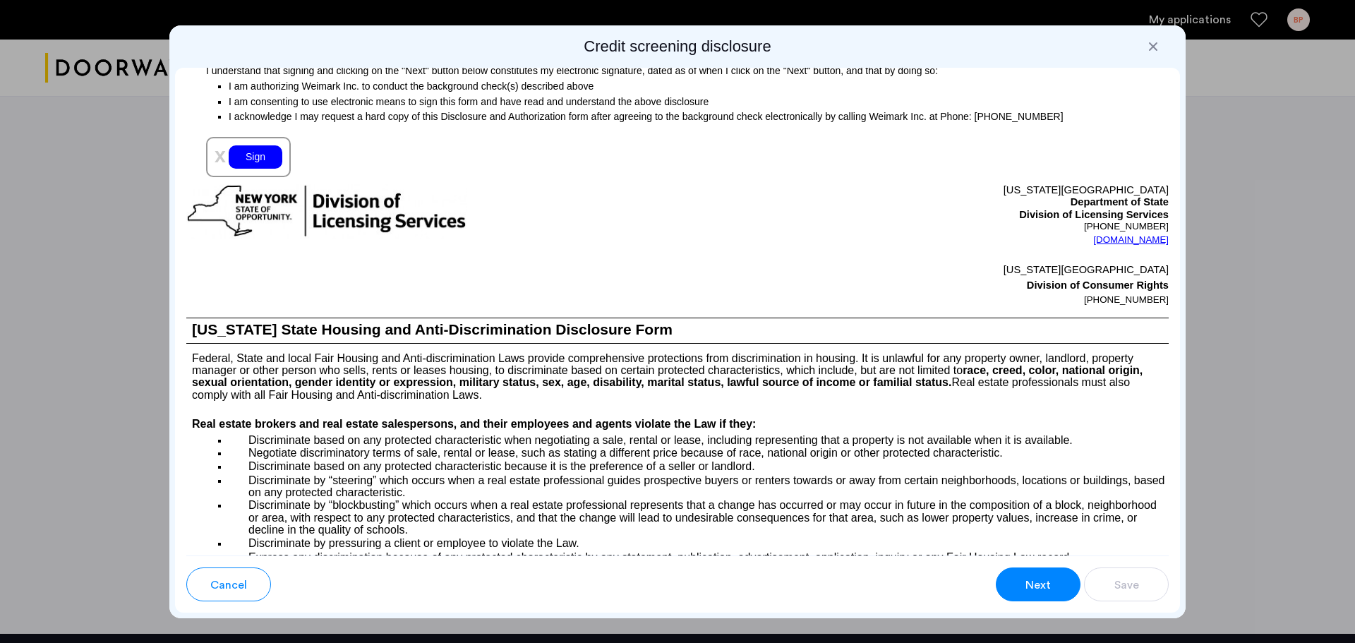
click at [1039, 578] on span "Next" at bounding box center [1038, 585] width 25 height 17
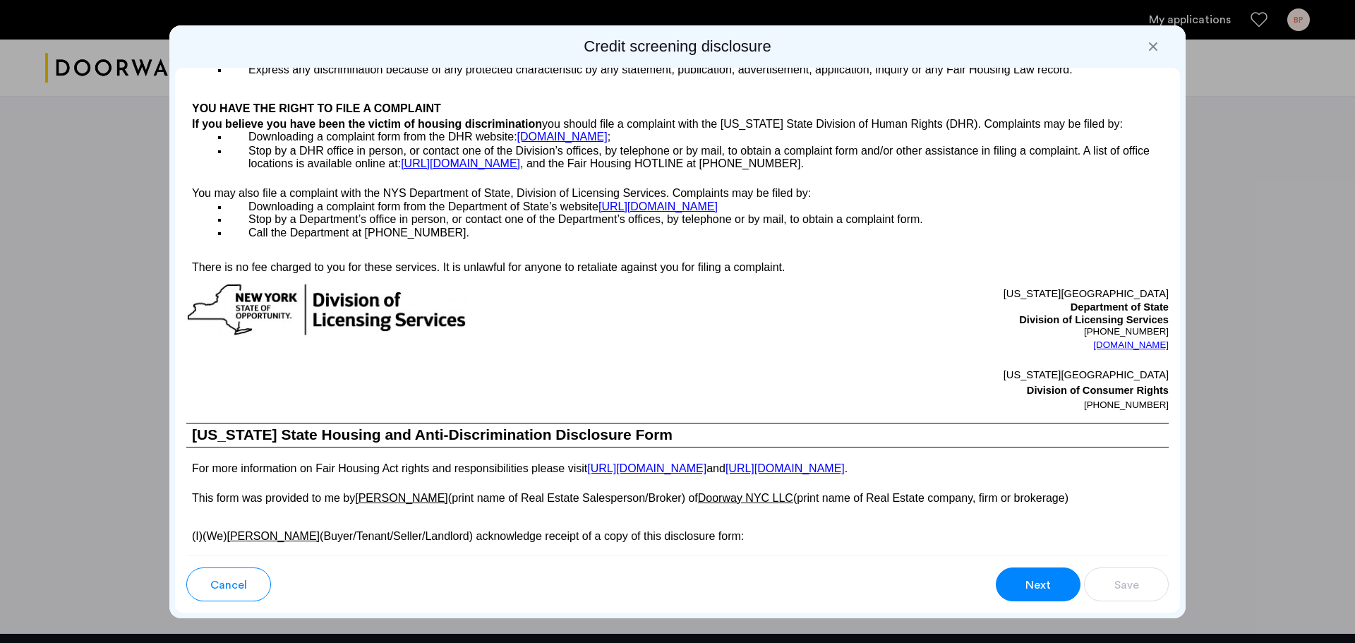
click at [1039, 578] on span "Next" at bounding box center [1038, 585] width 25 height 17
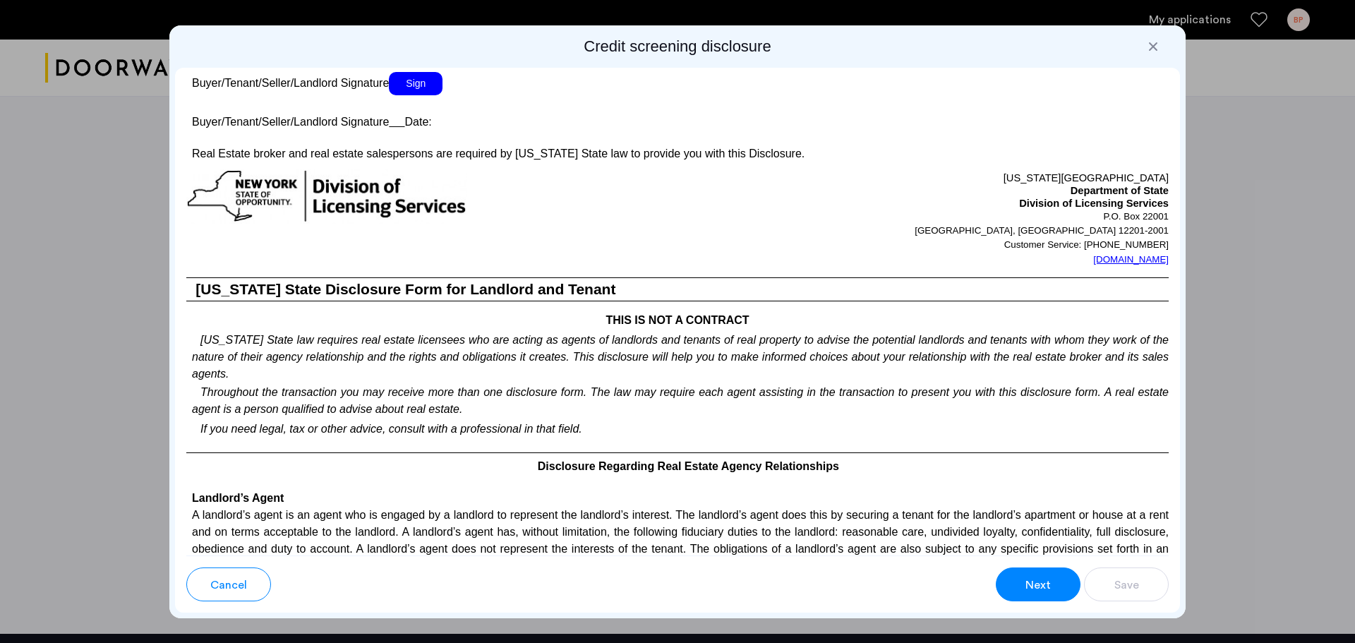
click at [1039, 578] on span "Next" at bounding box center [1038, 585] width 25 height 17
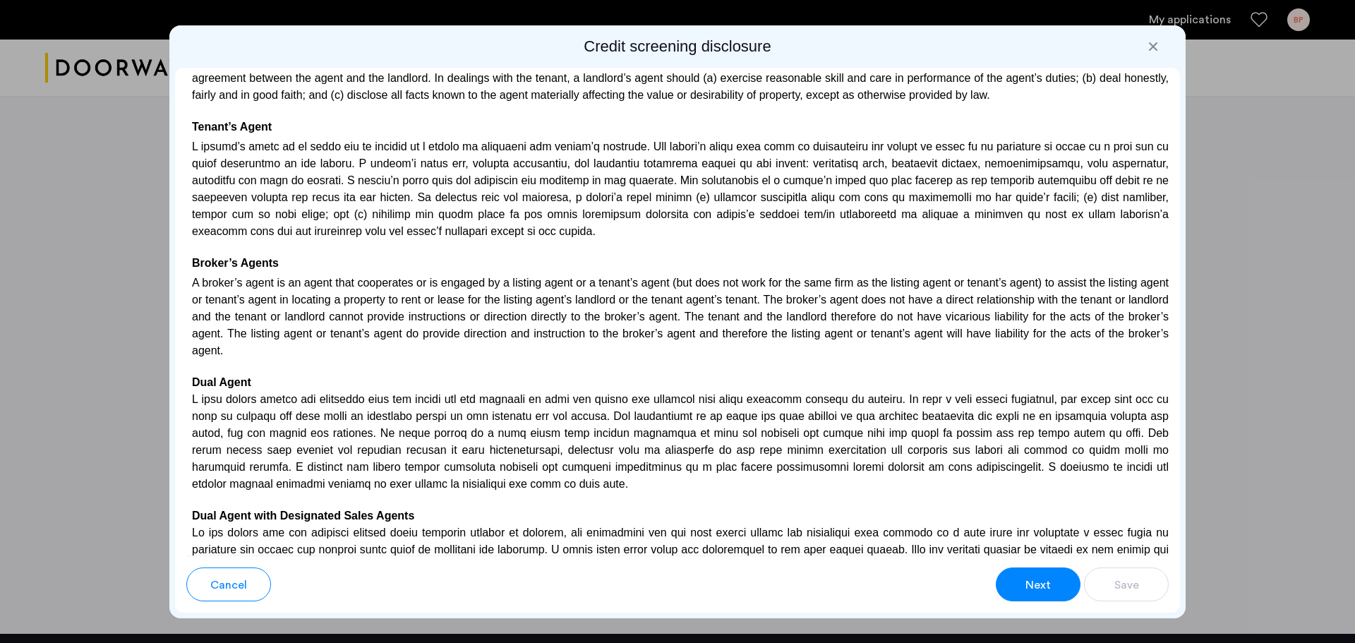
click at [1038, 574] on button "Next" at bounding box center [1038, 584] width 85 height 34
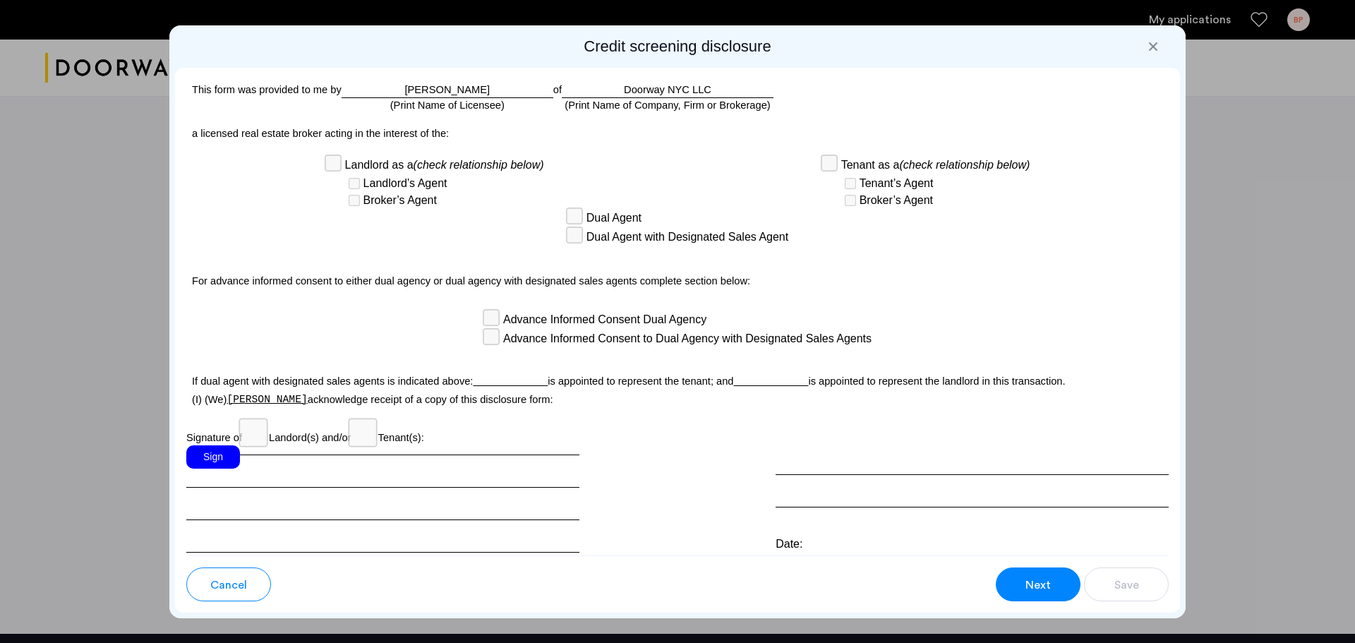
scroll to position [3554, 0]
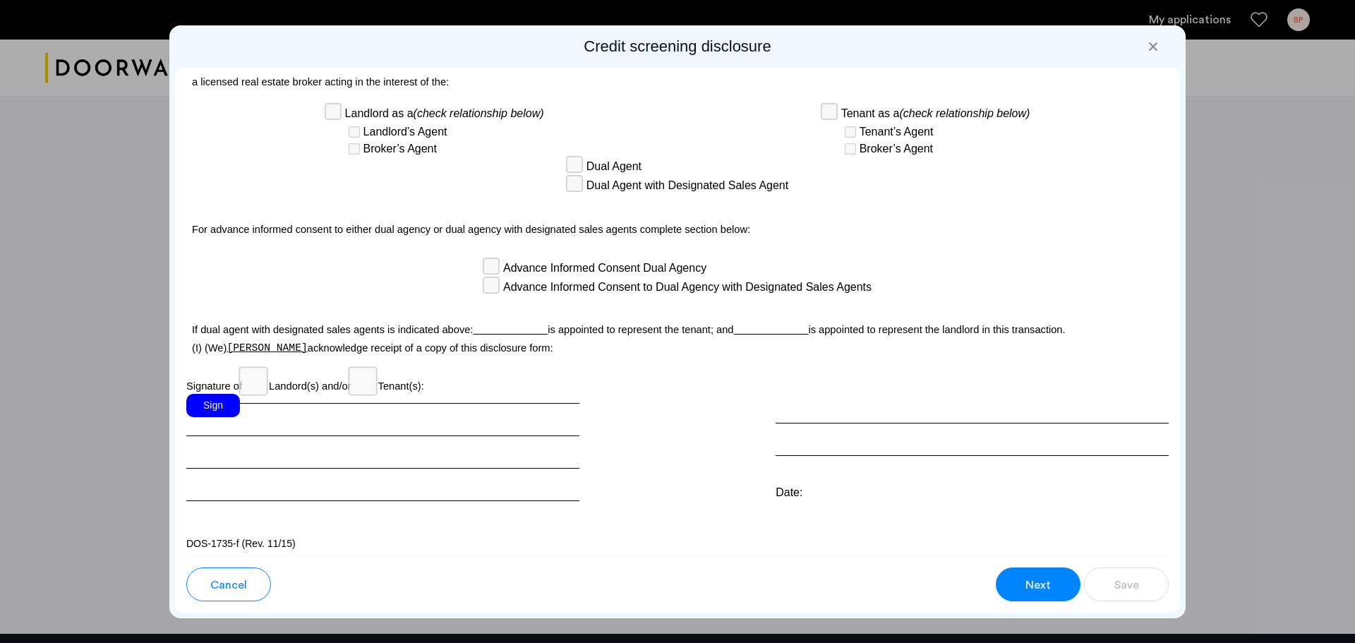
click at [213, 394] on div "Sign" at bounding box center [213, 405] width 54 height 23
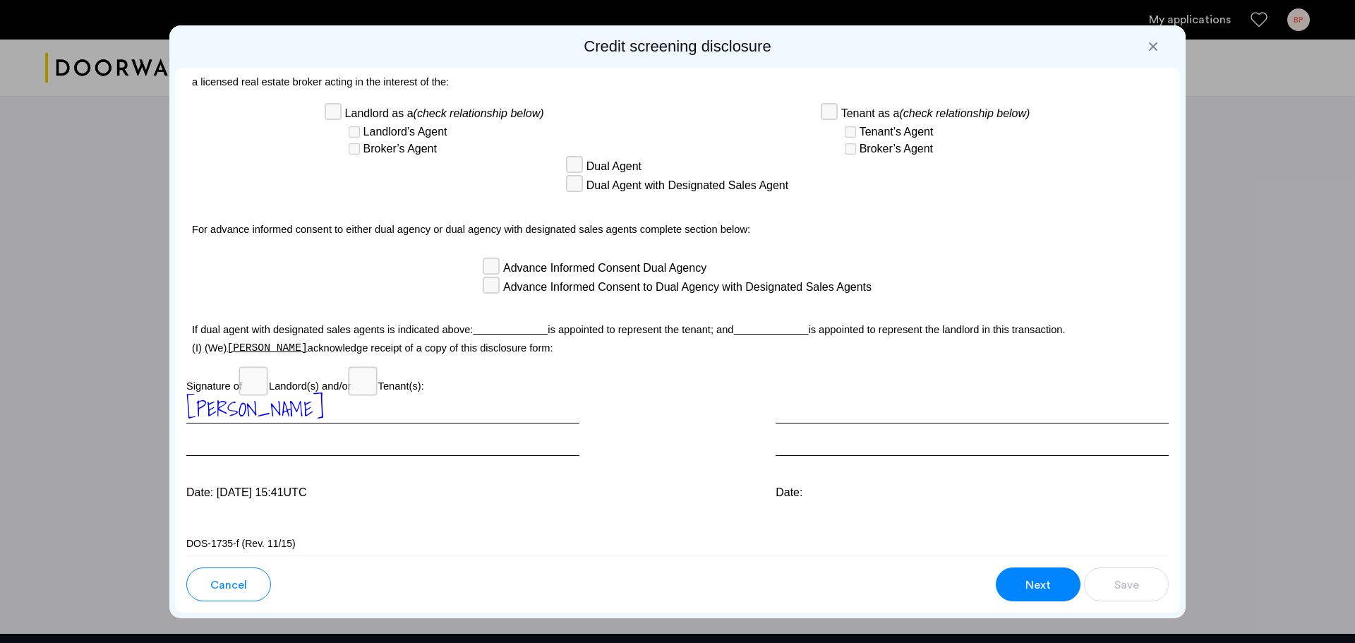
click at [1017, 584] on button "Next" at bounding box center [1038, 584] width 85 height 34
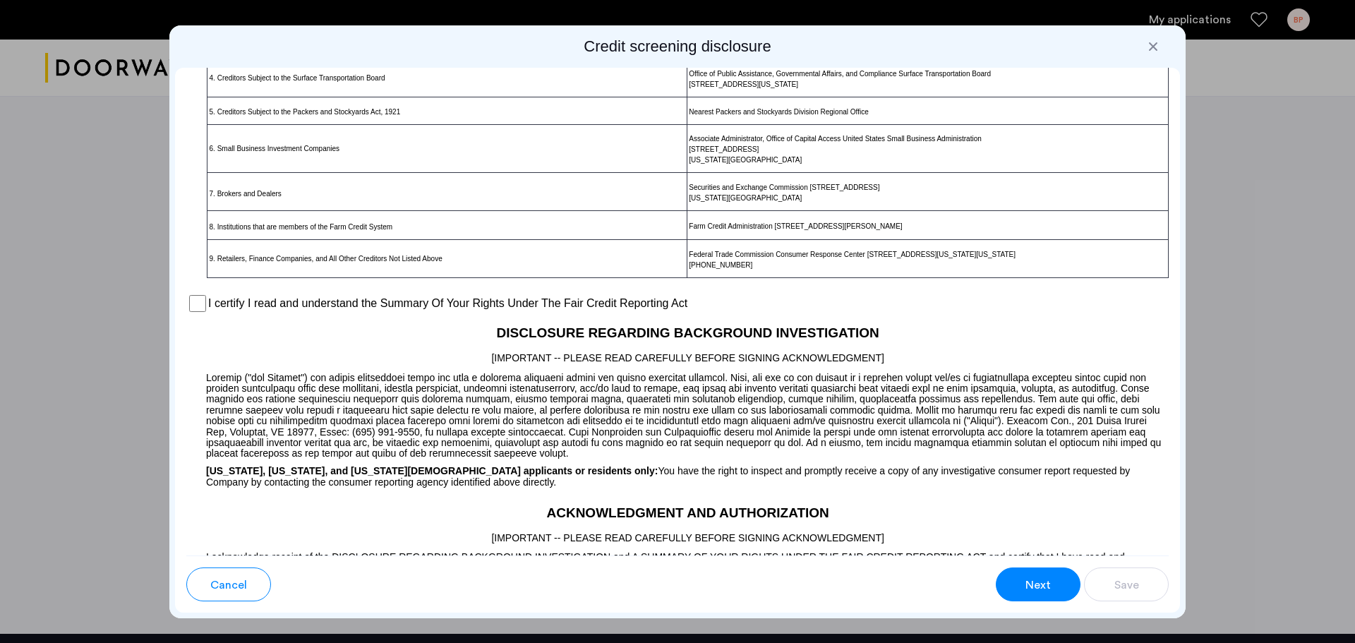
scroll to position [881, 0]
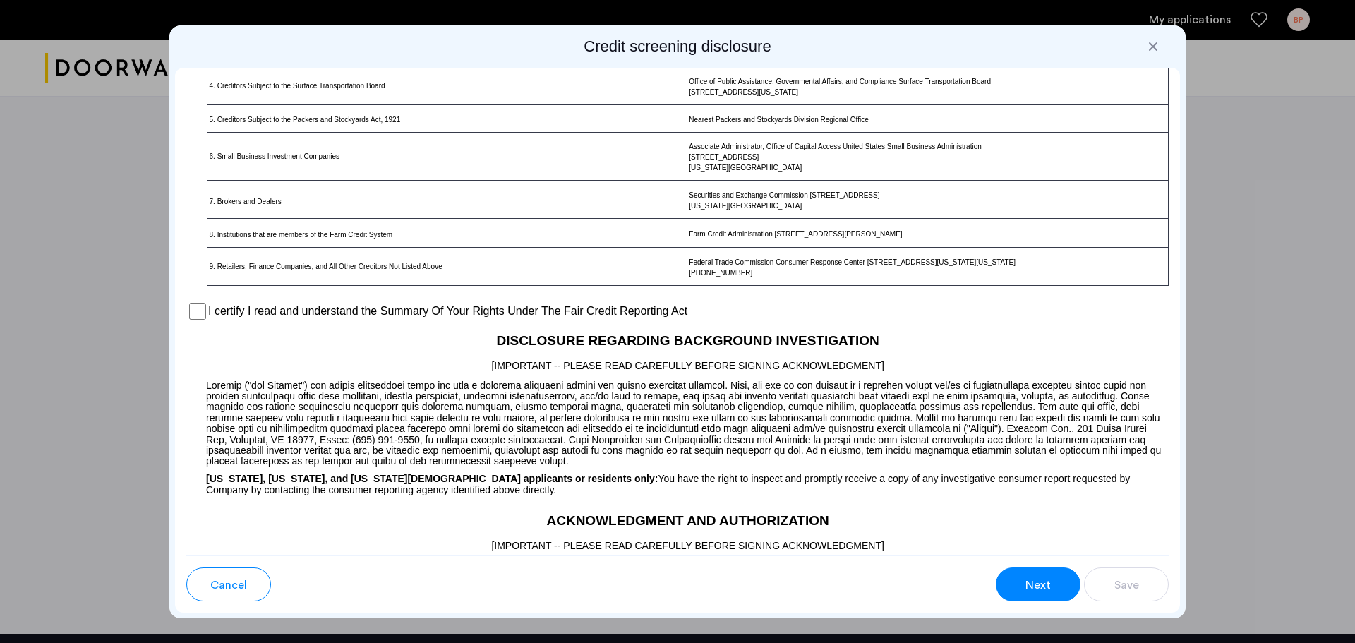
click at [363, 311] on label "I certify I read and understand the Summary Of Your Rights Under The Fair Credi…" at bounding box center [447, 311] width 479 height 17
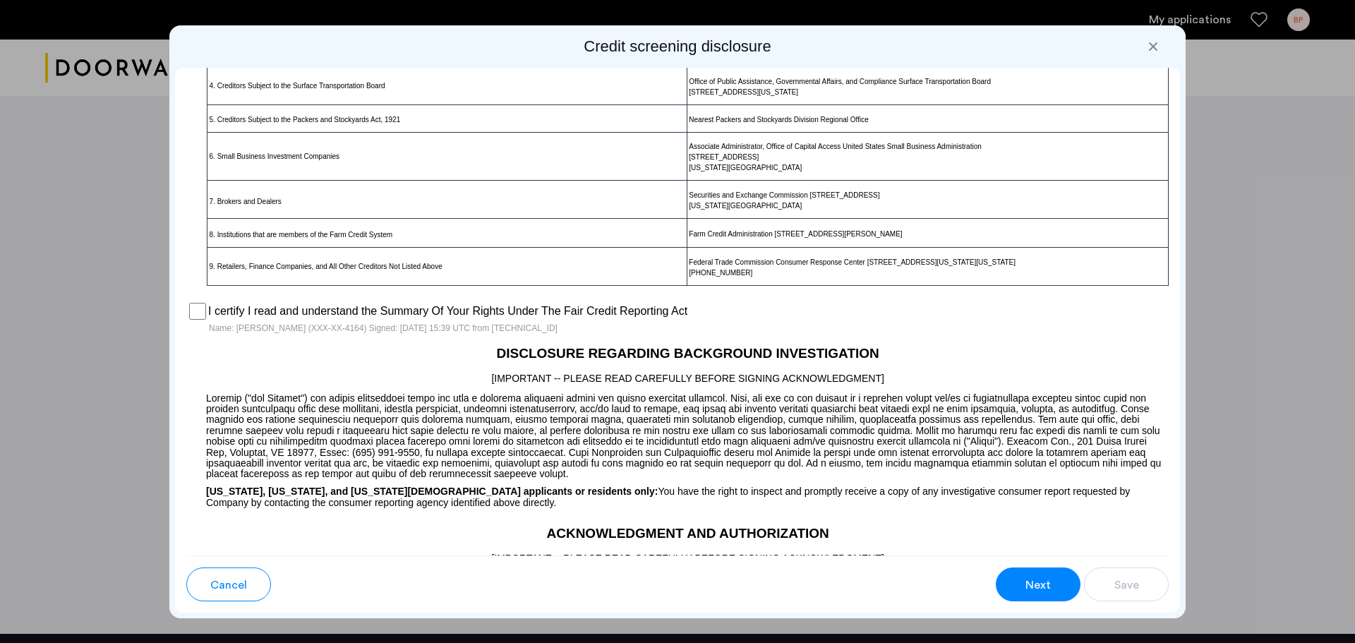
click at [1031, 582] on span "Next" at bounding box center [1038, 585] width 25 height 17
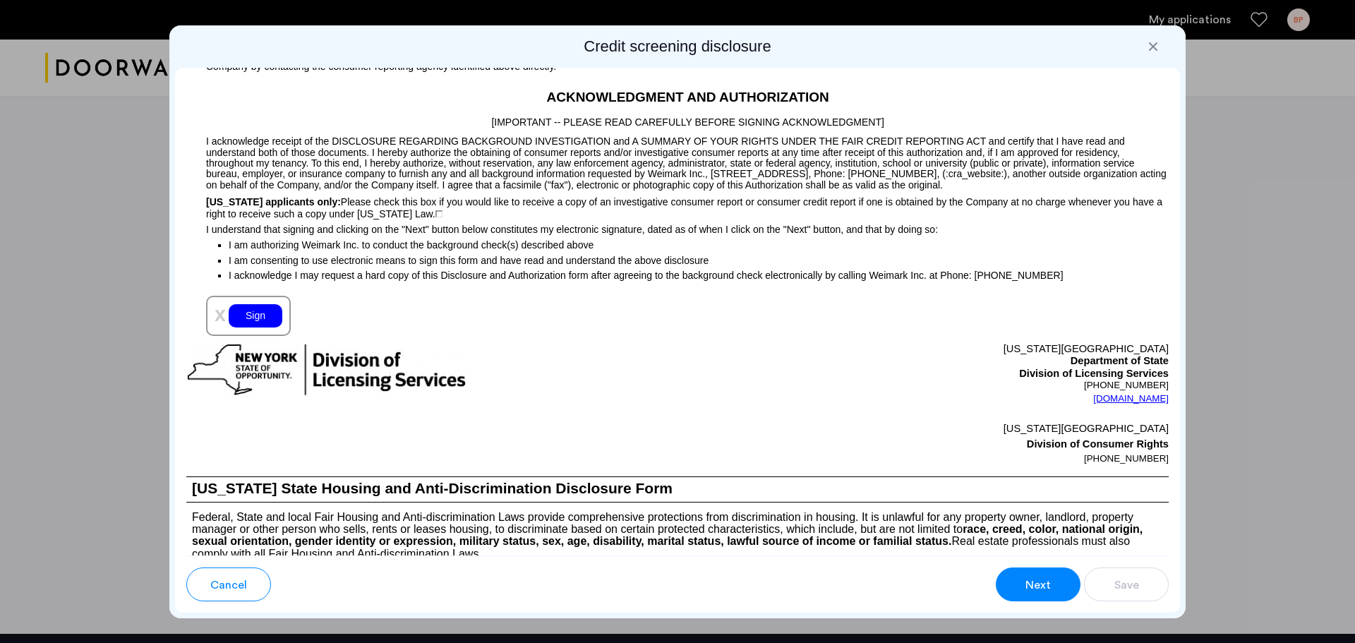
scroll to position [1321, 0]
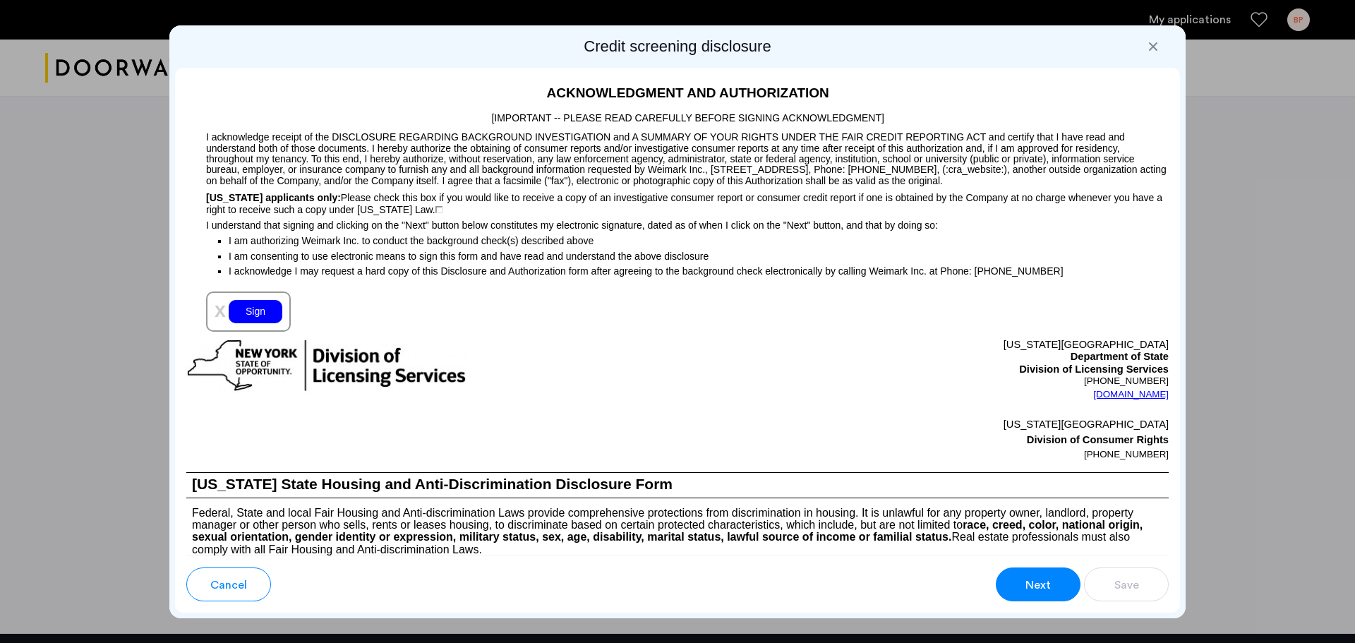
click at [258, 302] on div "Sign" at bounding box center [256, 311] width 54 height 23
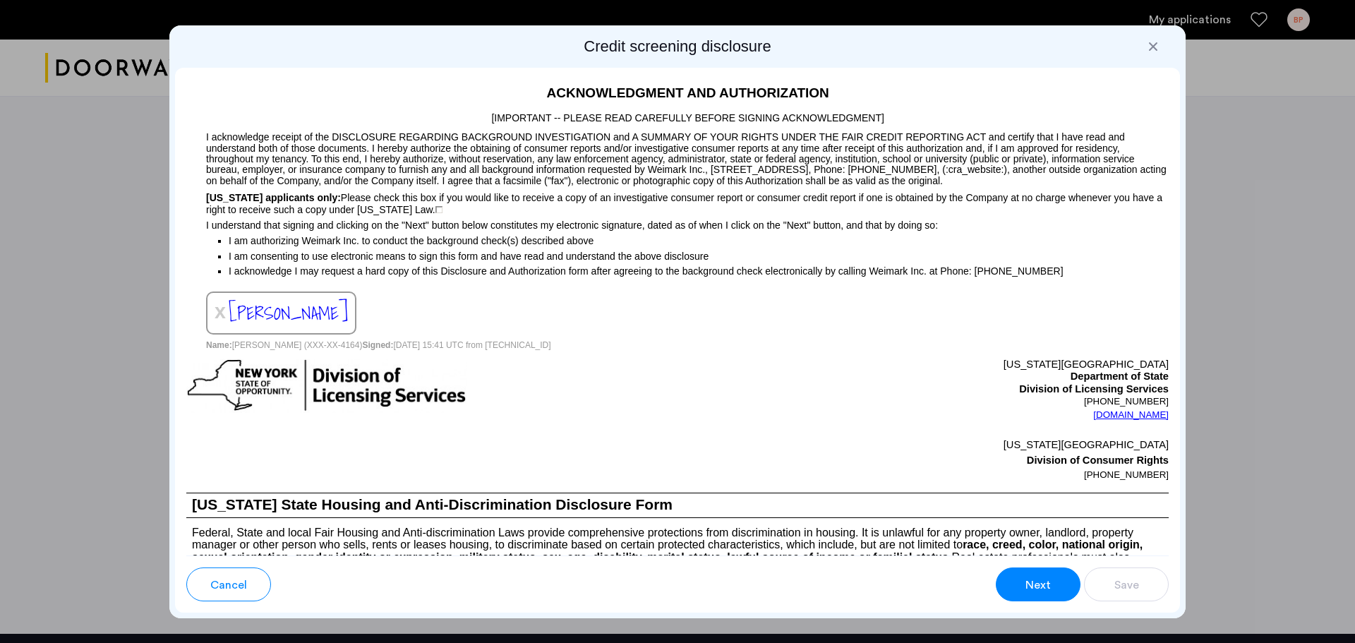
click at [1062, 573] on button "Next" at bounding box center [1038, 584] width 85 height 34
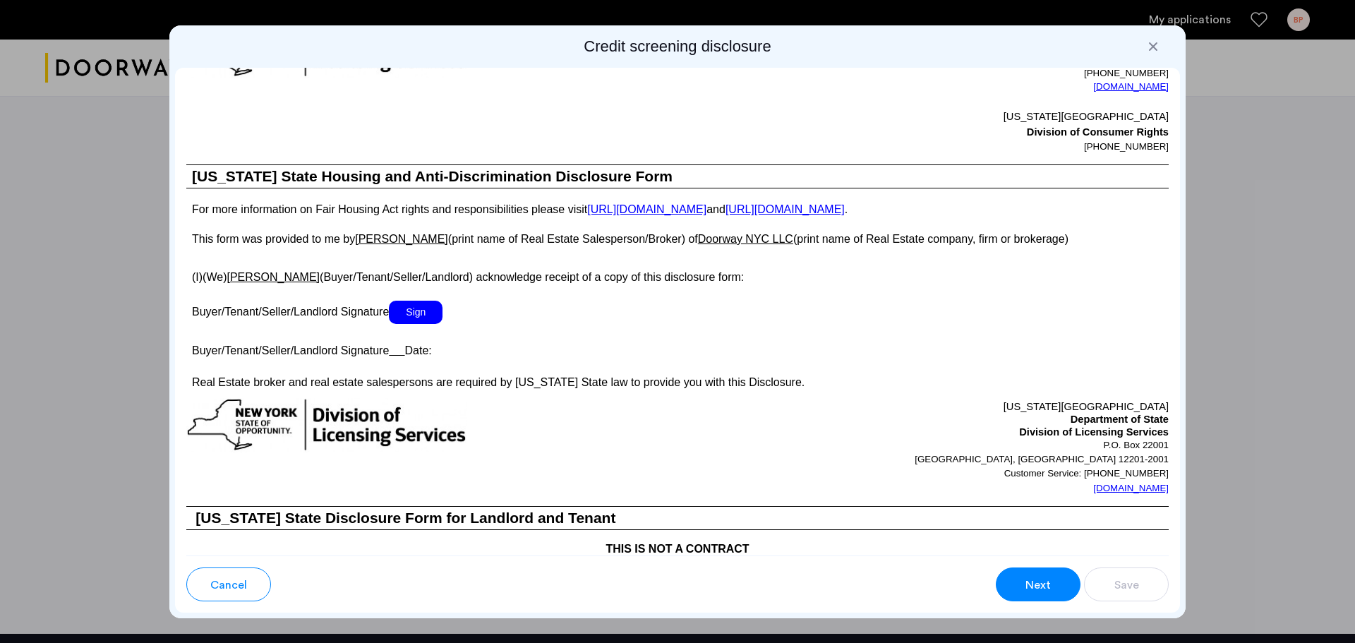
scroll to position [2244, 0]
click at [433, 308] on span "Sign" at bounding box center [416, 310] width 54 height 23
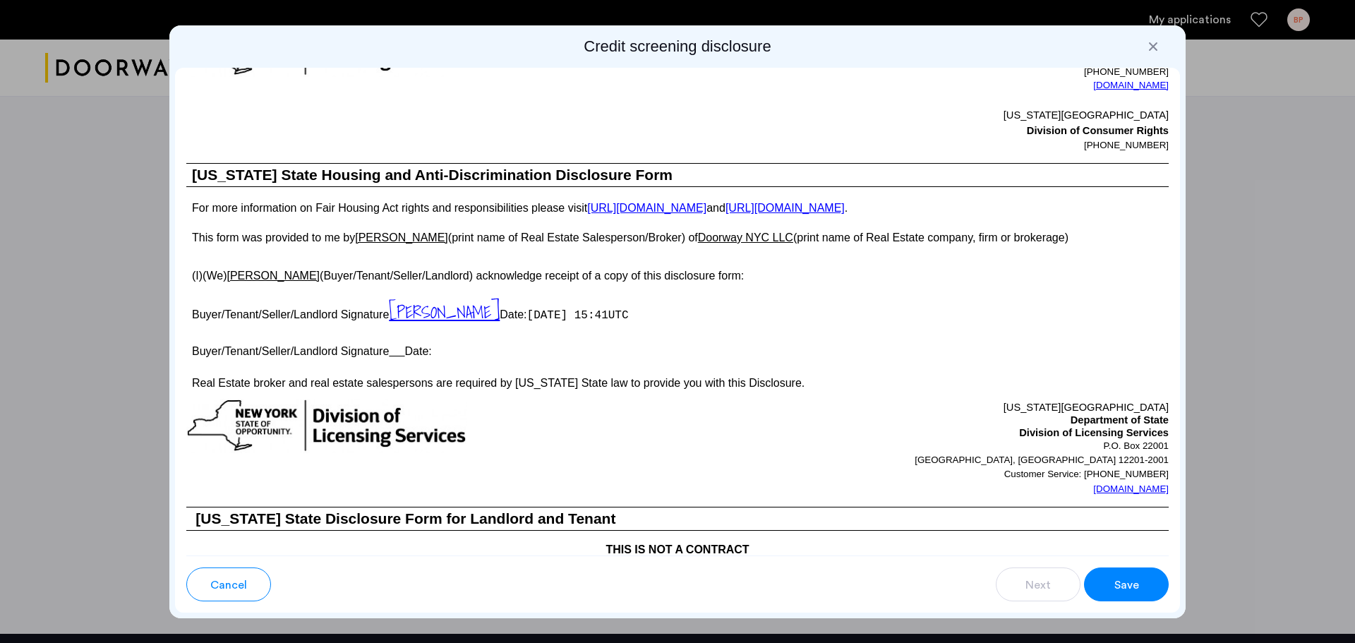
click at [1121, 577] on span "Save" at bounding box center [1126, 585] width 25 height 17
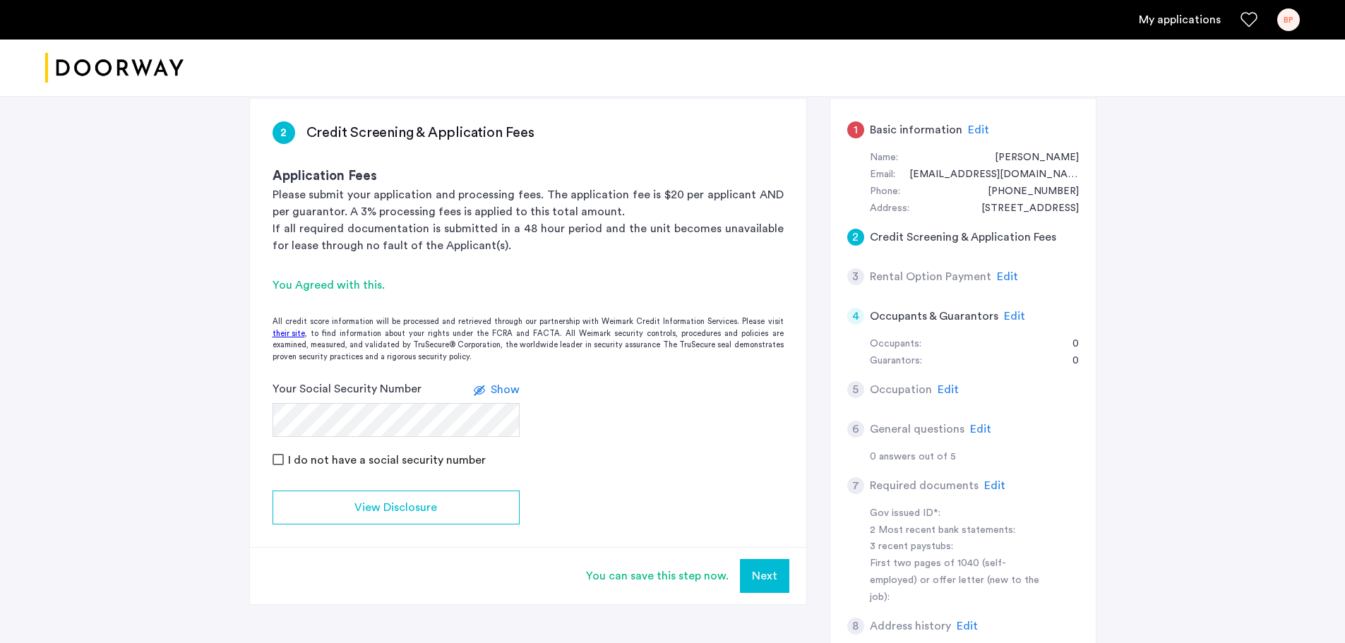
scroll to position [188, 0]
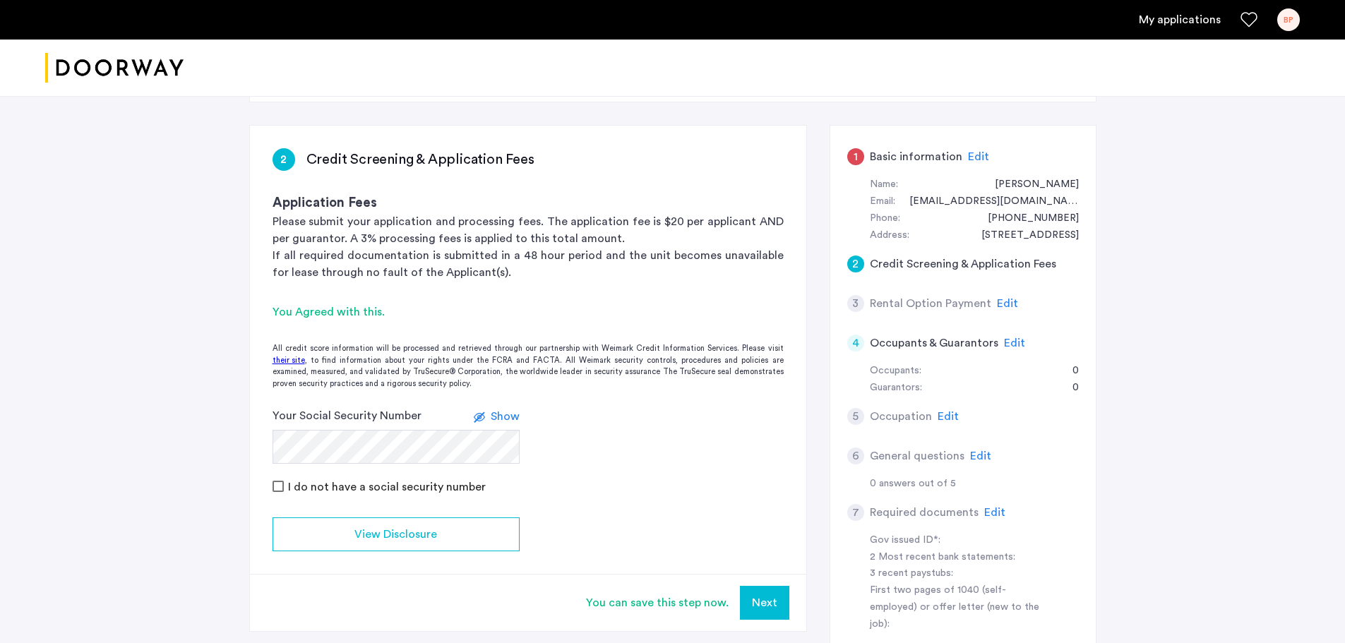
click at [774, 599] on button "Next" at bounding box center [764, 603] width 49 height 34
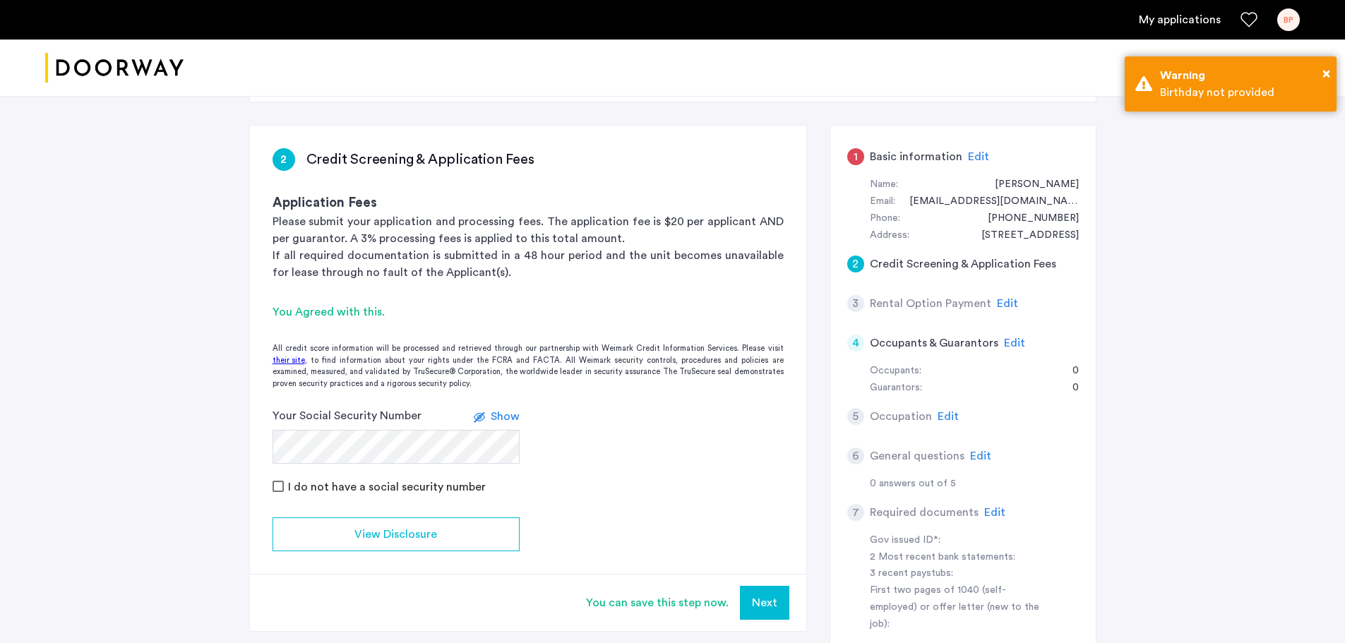
click at [775, 615] on button "Next" at bounding box center [764, 603] width 49 height 34
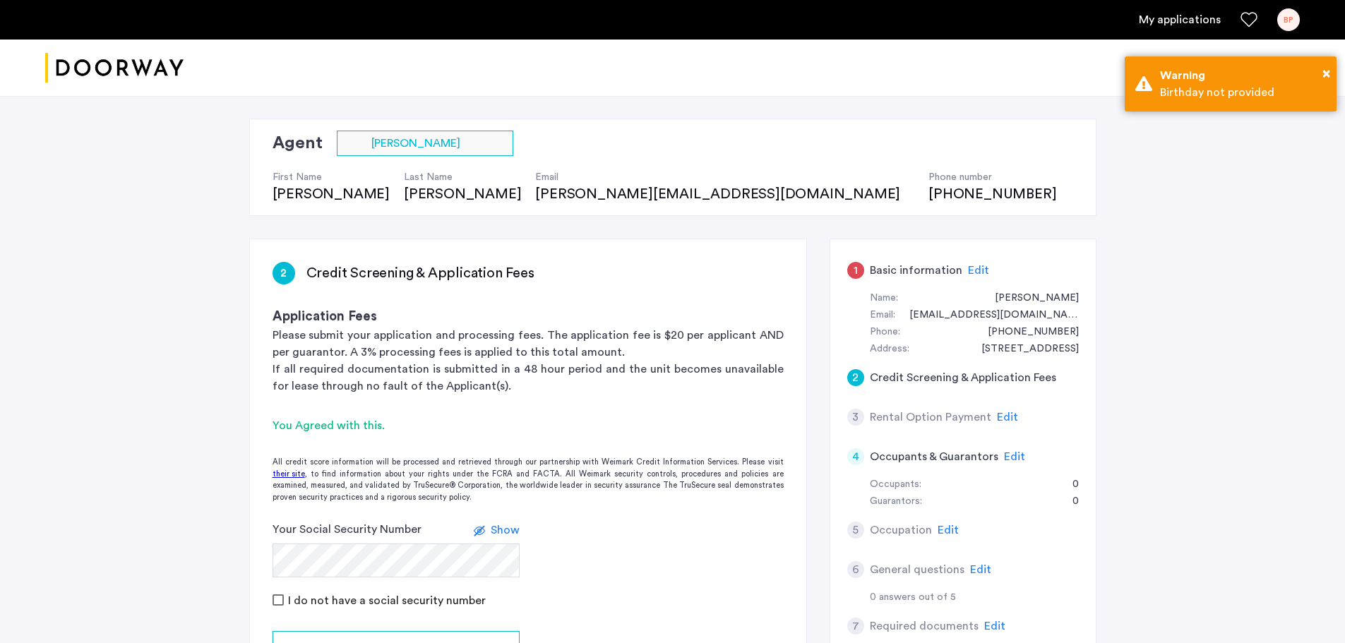
scroll to position [0, 0]
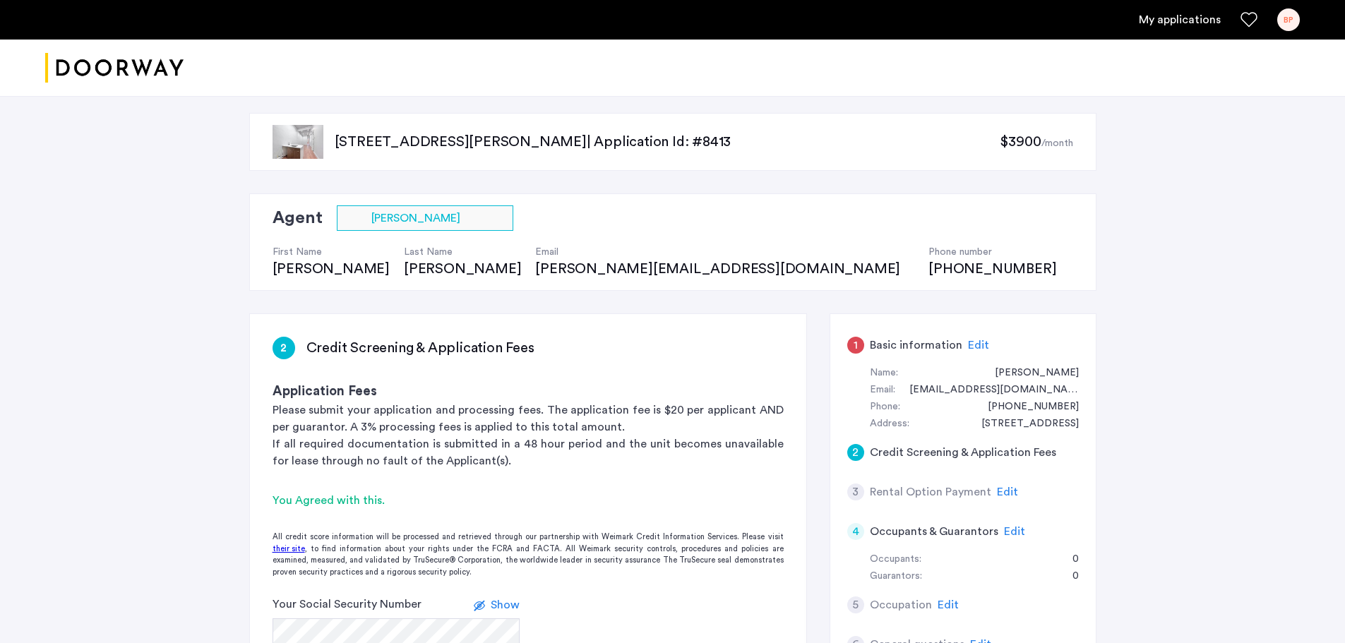
click at [980, 347] on span "Edit" at bounding box center [978, 345] width 21 height 11
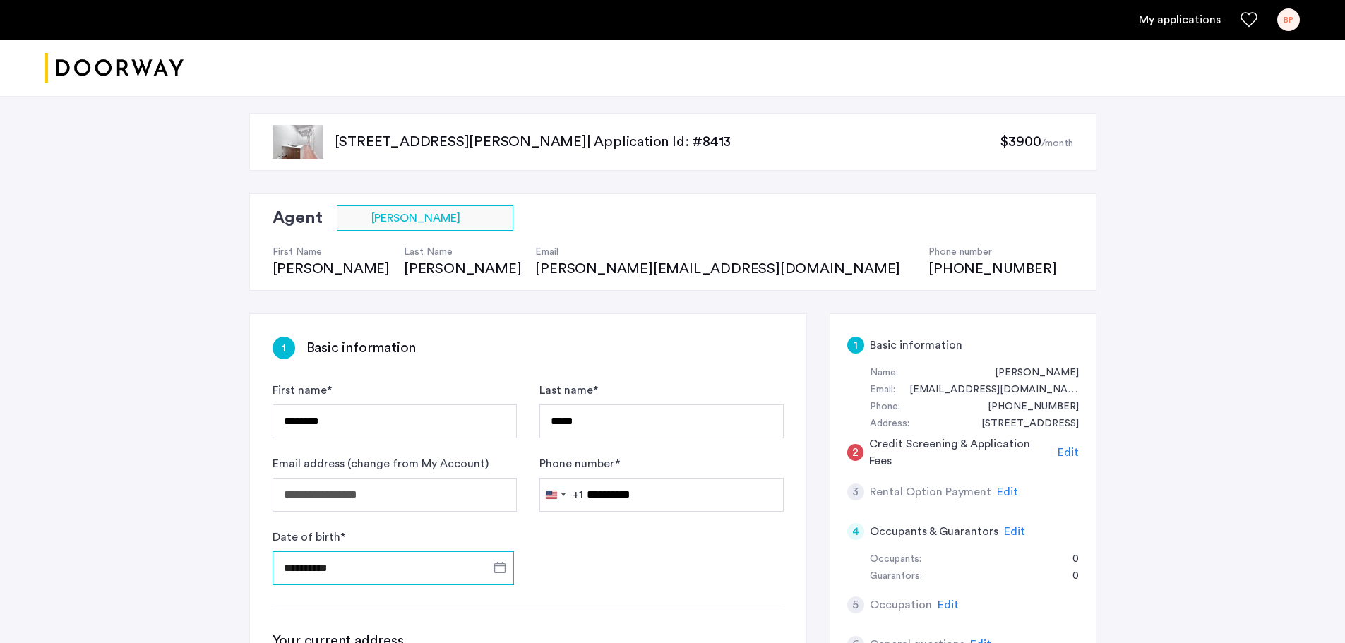
click at [308, 570] on input "**********" at bounding box center [392, 568] width 241 height 34
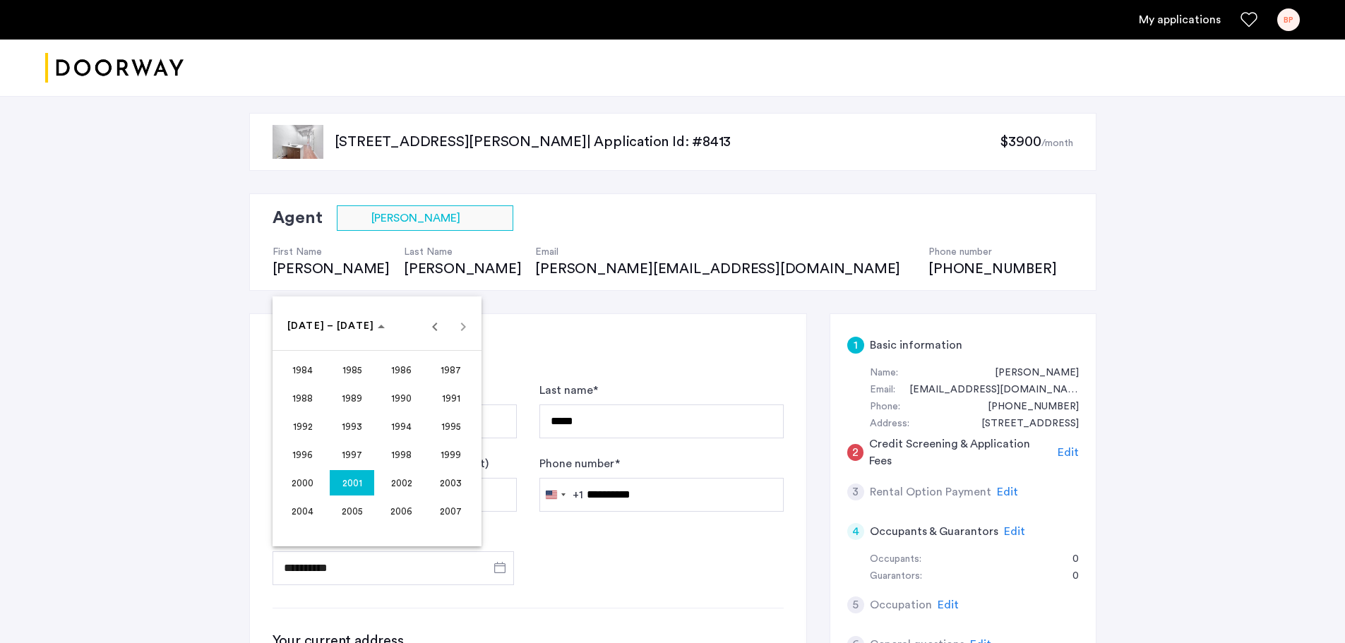
click at [344, 486] on span "2001" at bounding box center [352, 482] width 44 height 25
click at [443, 457] on span "DEC" at bounding box center [450, 454] width 44 height 25
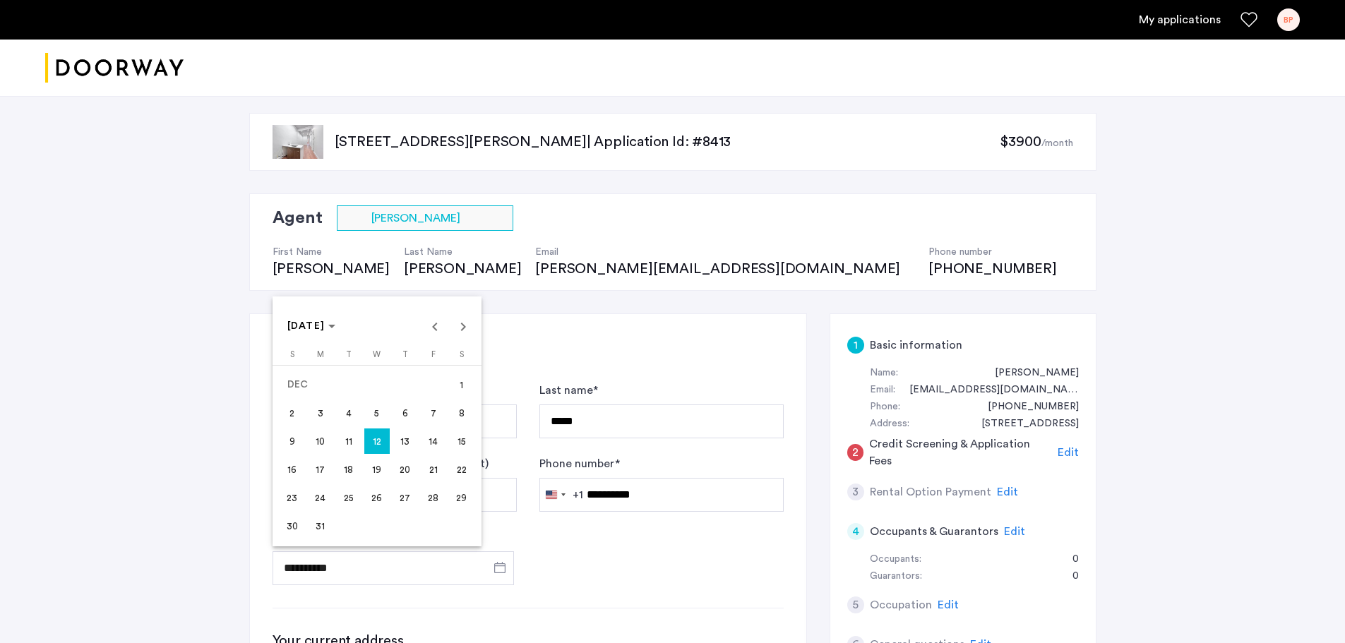
click at [400, 447] on span "13" at bounding box center [404, 440] width 25 height 25
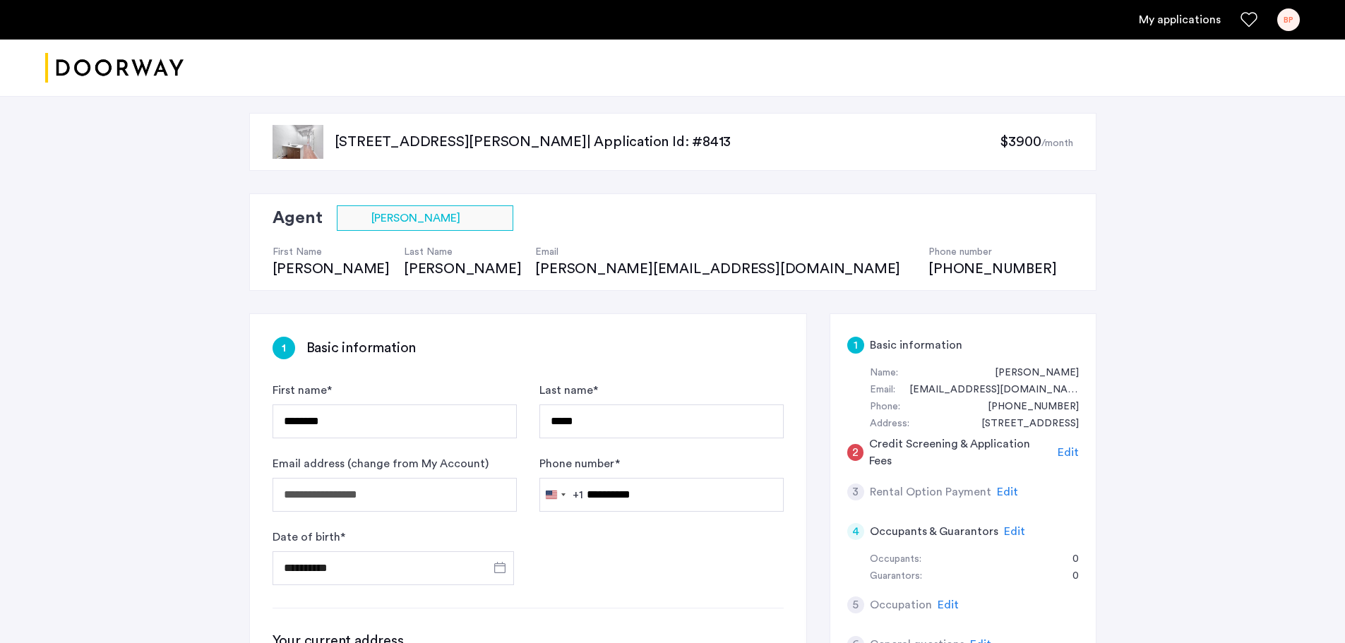
type input "**********"
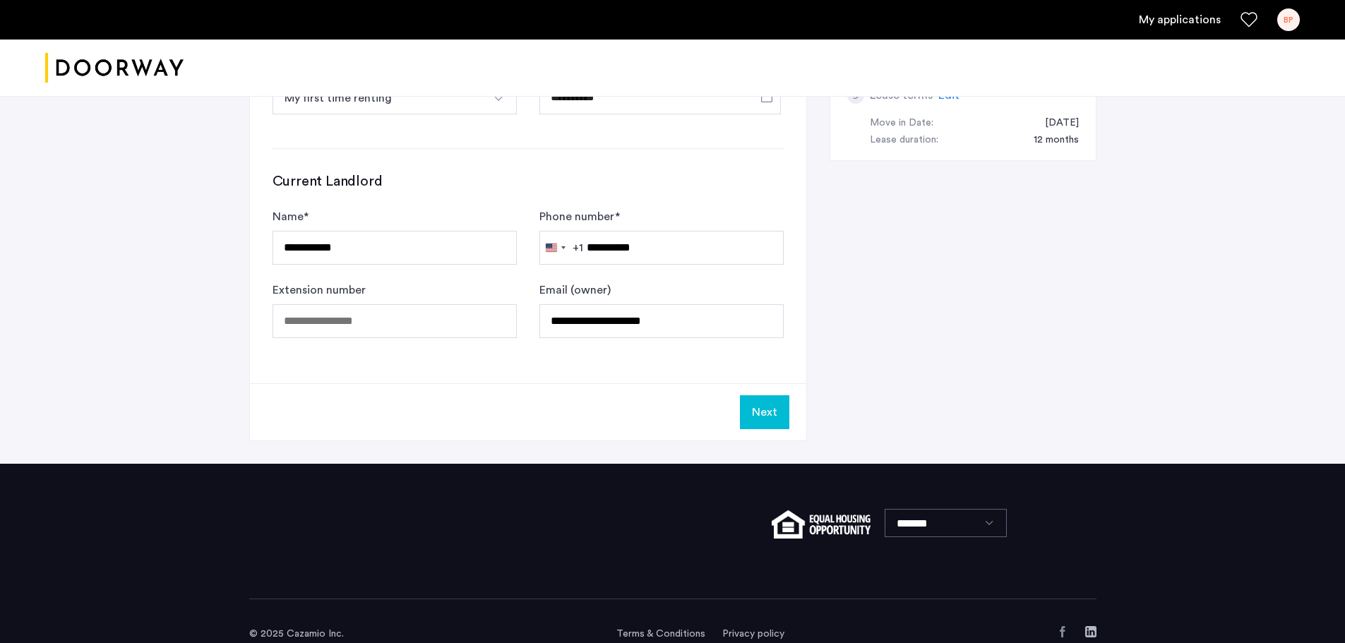
scroll to position [812, 0]
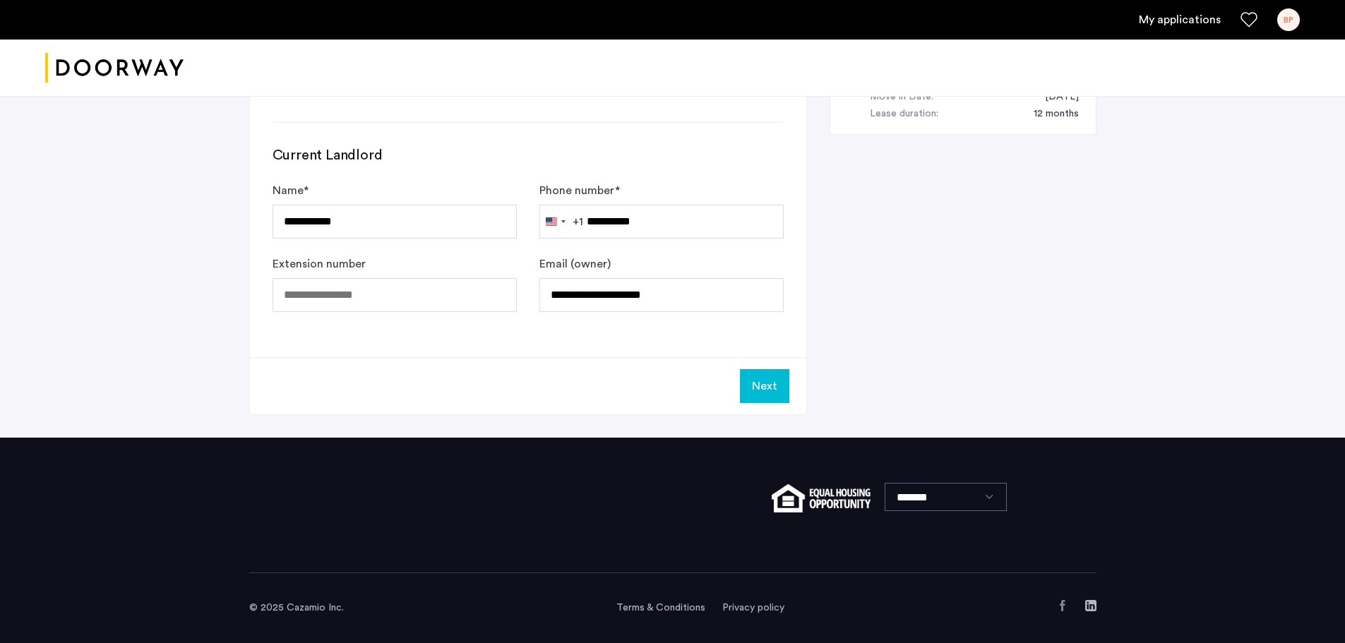
click at [755, 390] on button "Next" at bounding box center [764, 386] width 49 height 34
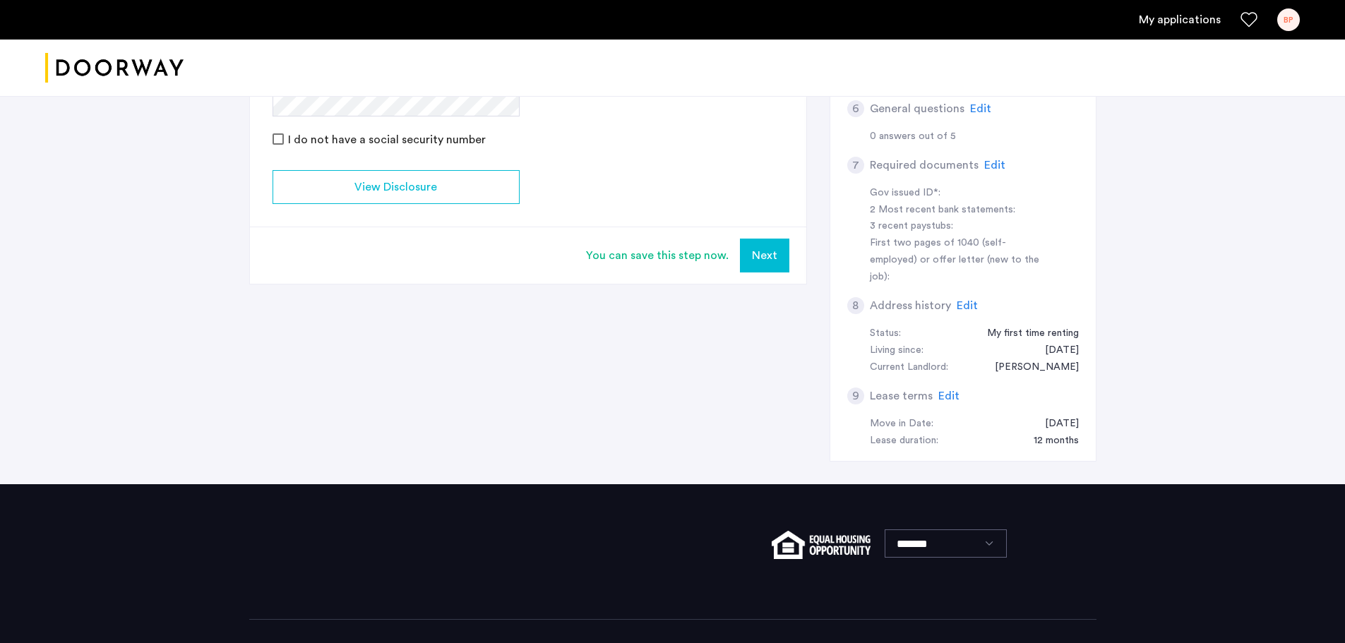
scroll to position [565, 0]
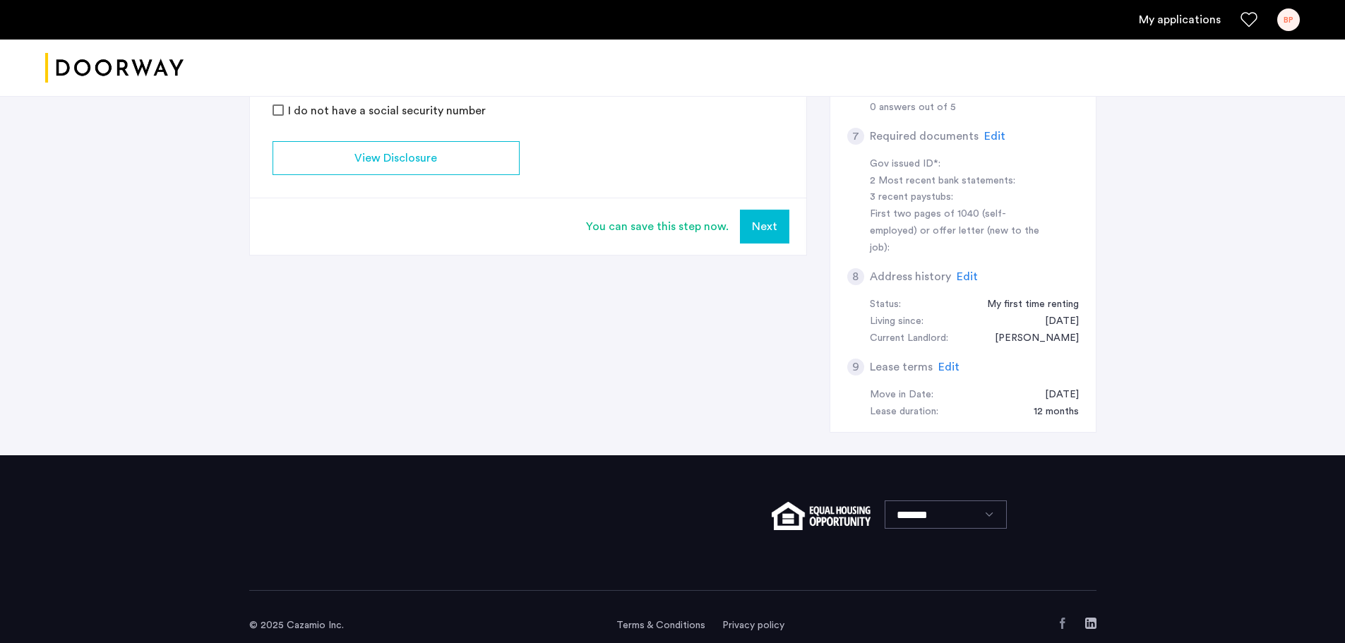
click at [772, 215] on button "Next" at bounding box center [764, 227] width 49 height 34
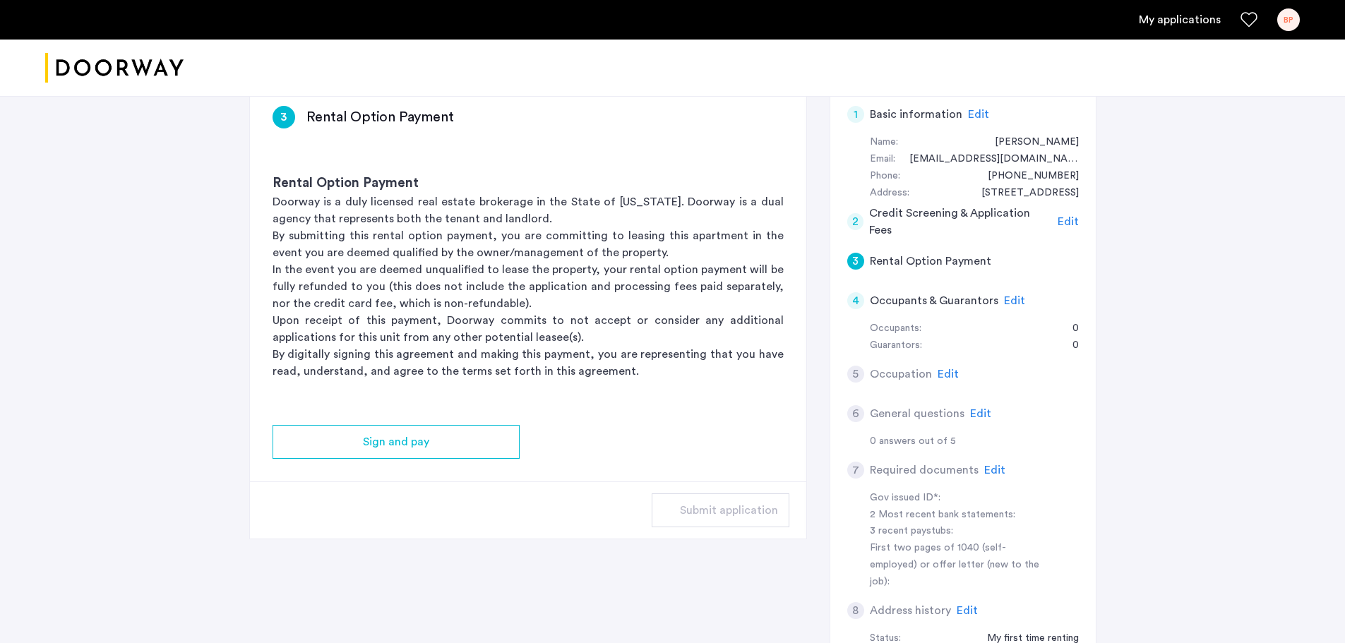
scroll to position [188, 0]
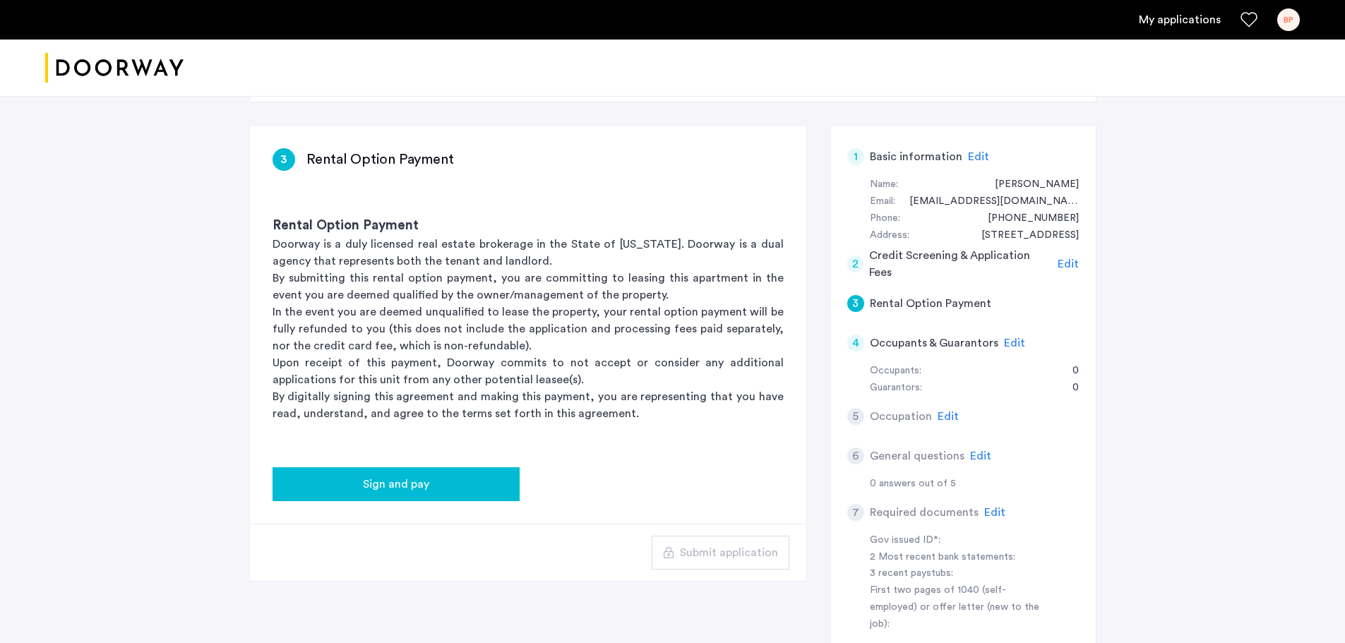
click at [343, 486] on div "Sign and pay" at bounding box center [396, 484] width 224 height 17
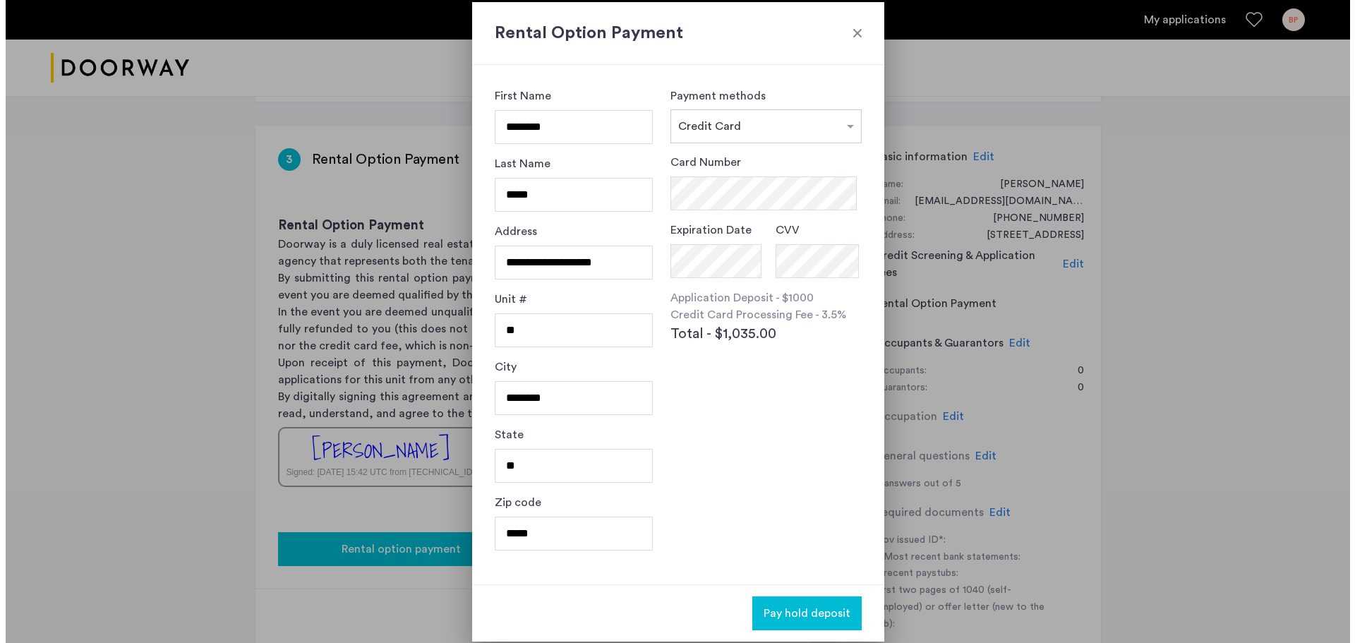
scroll to position [0, 0]
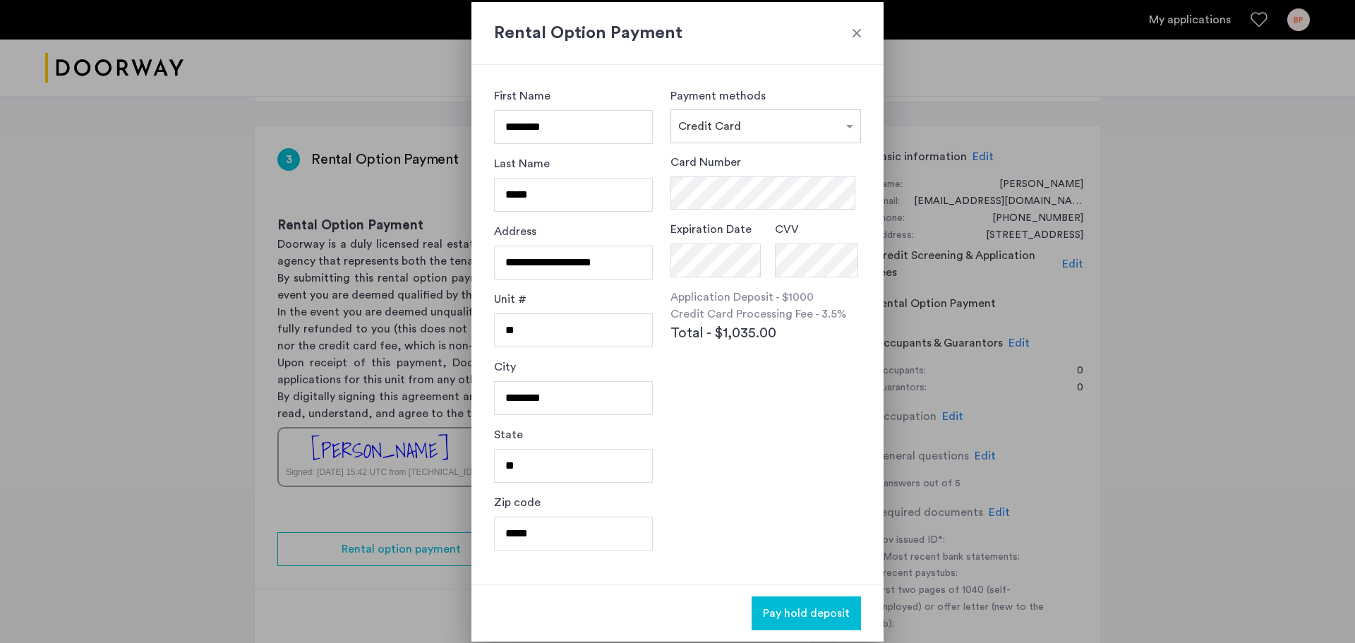
click at [260, 424] on div at bounding box center [677, 321] width 1355 height 643
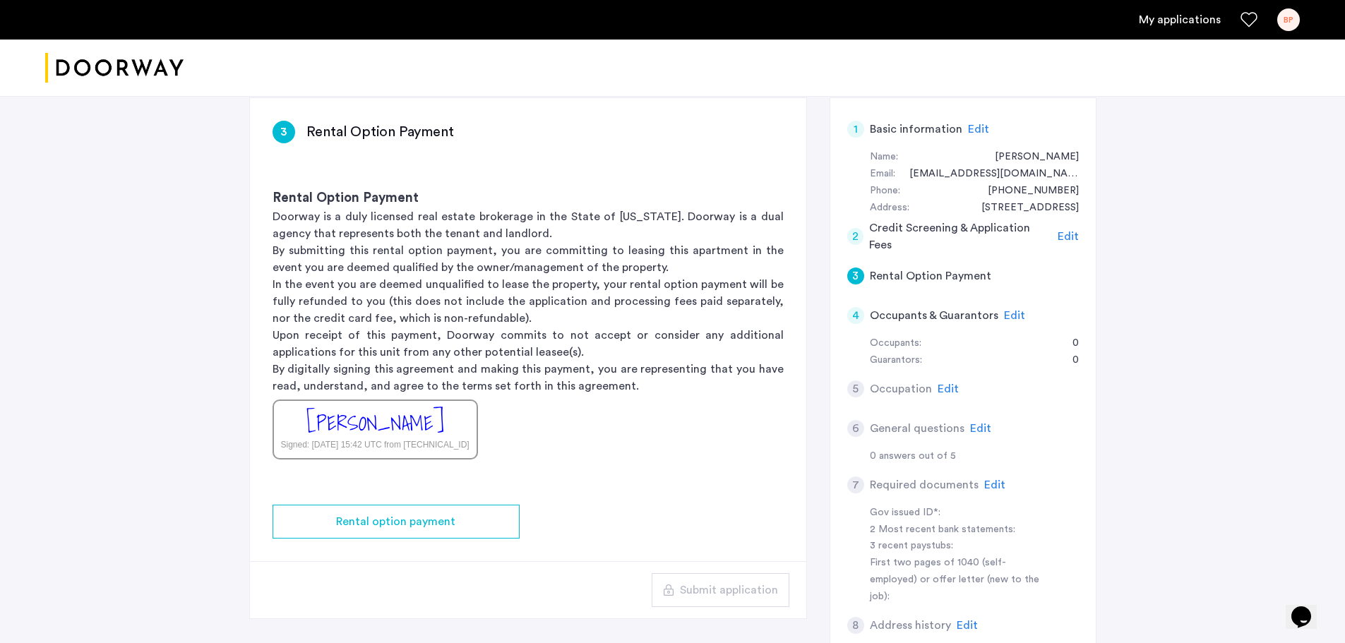
scroll to position [188, 0]
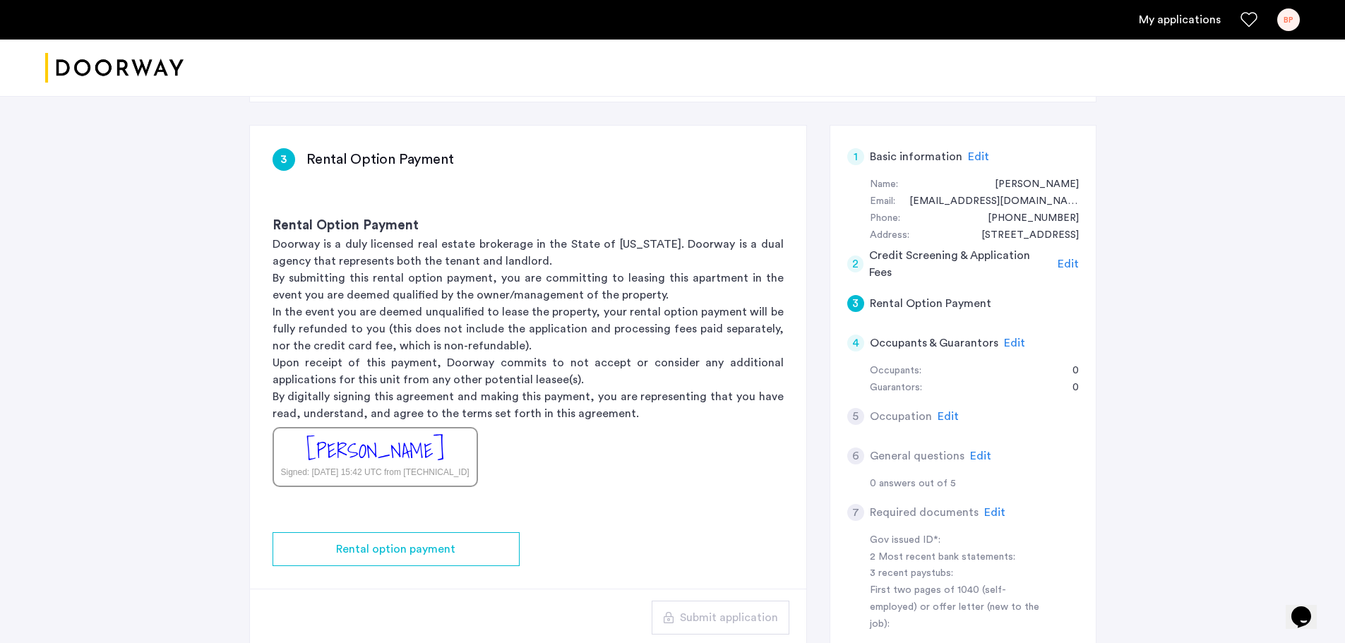
click at [1011, 340] on span "Edit" at bounding box center [1014, 342] width 21 height 11
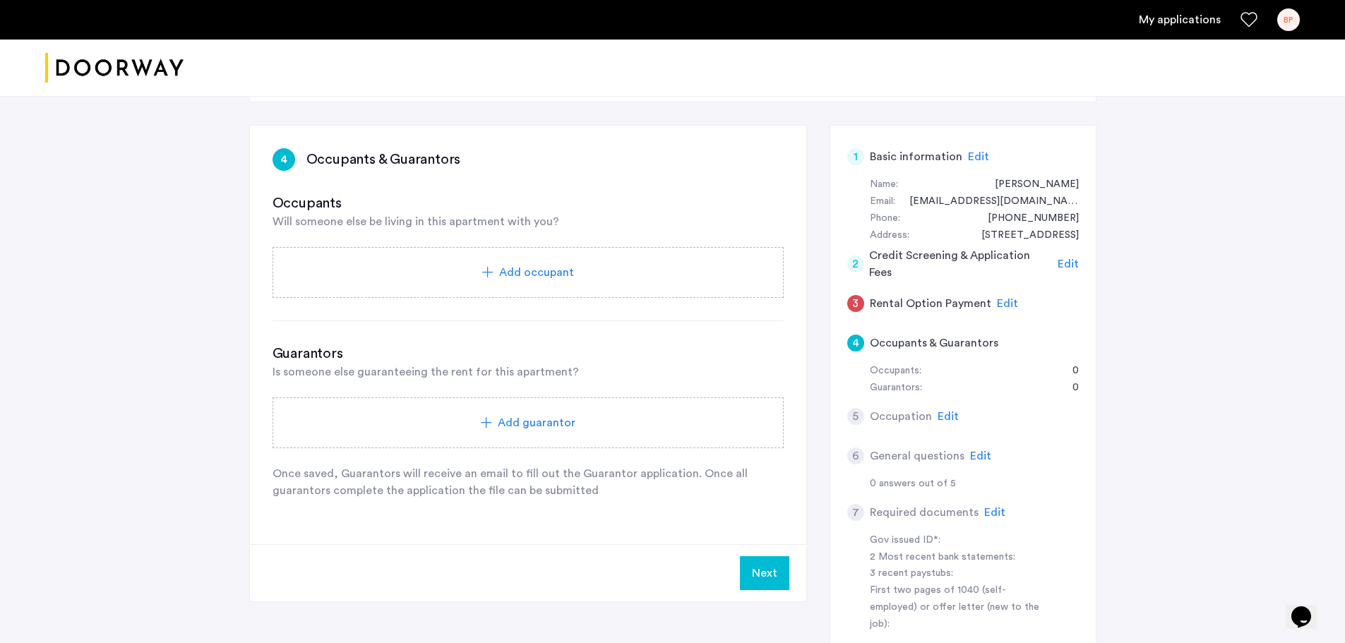
click at [527, 290] on div "Add occupant" at bounding box center [527, 272] width 511 height 51
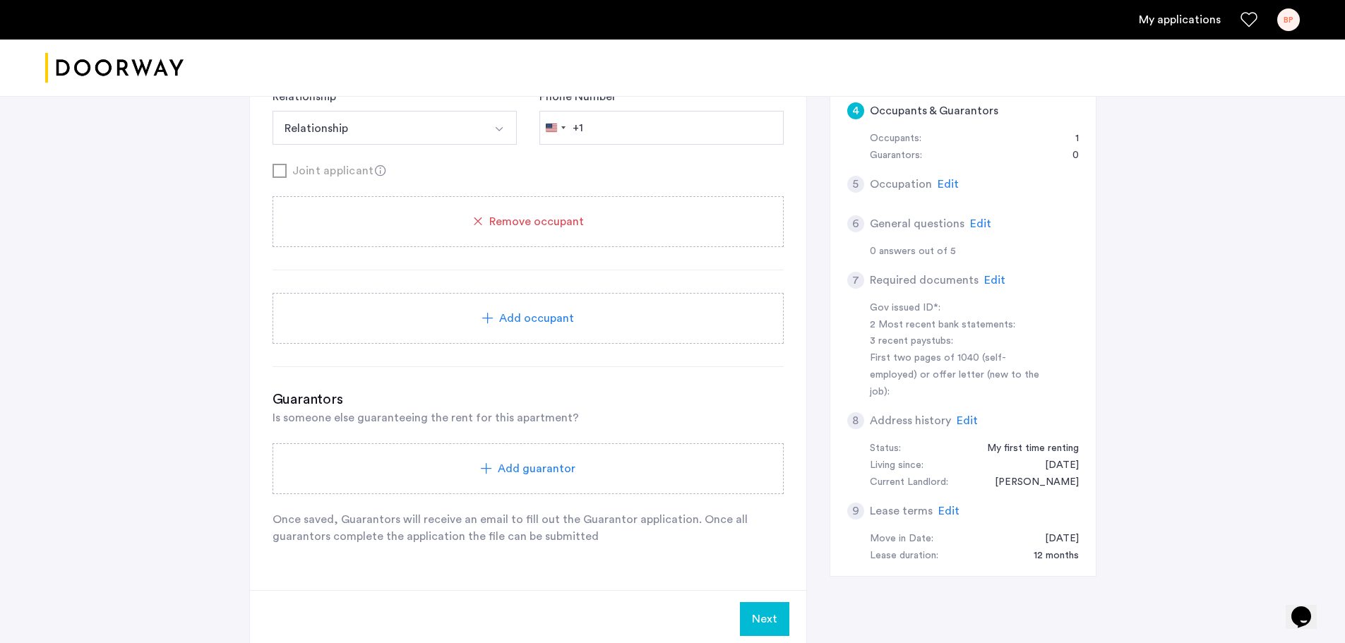
scroll to position [377, 0]
